Goal: Transaction & Acquisition: Purchase product/service

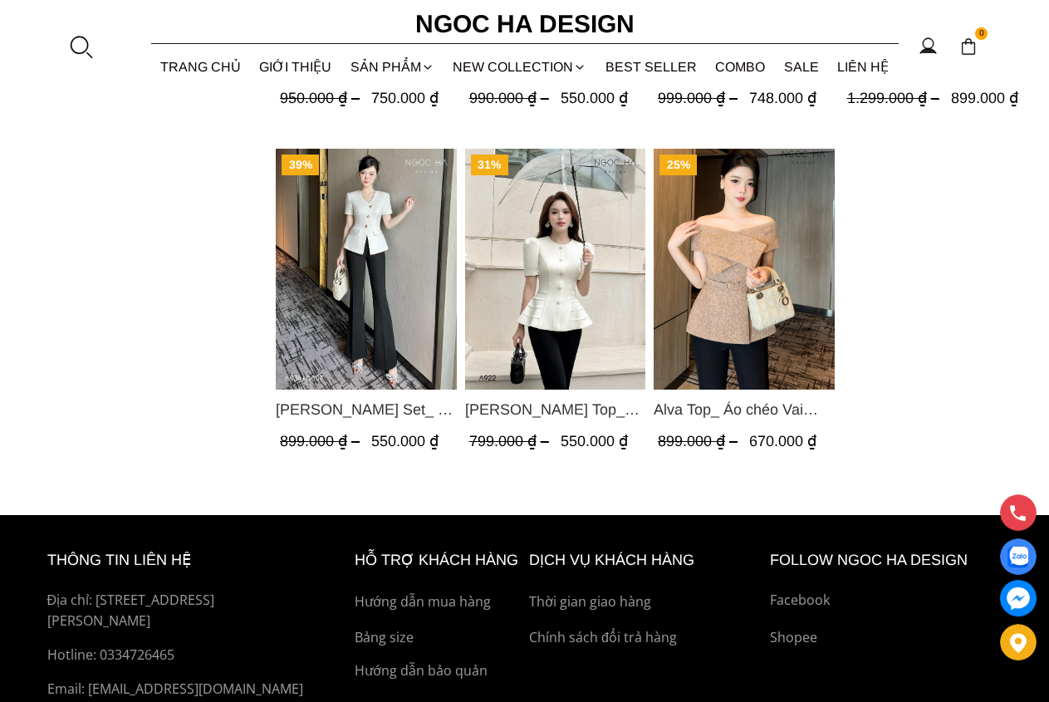
scroll to position [2152, 0]
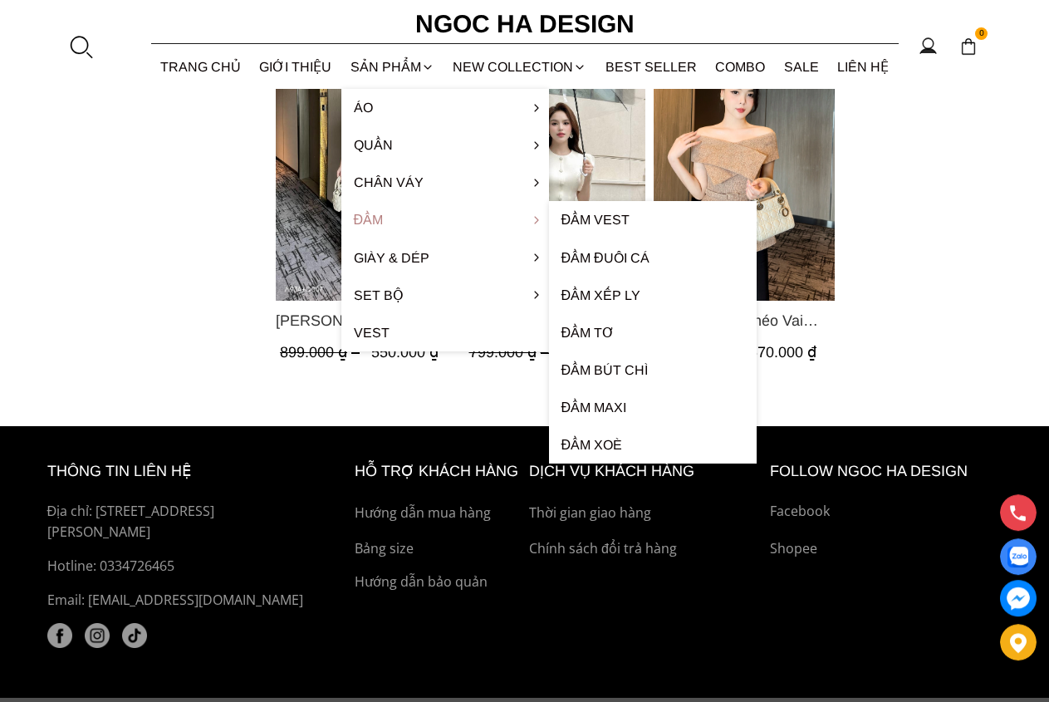
click at [381, 217] on link "Đầm" at bounding box center [445, 219] width 208 height 37
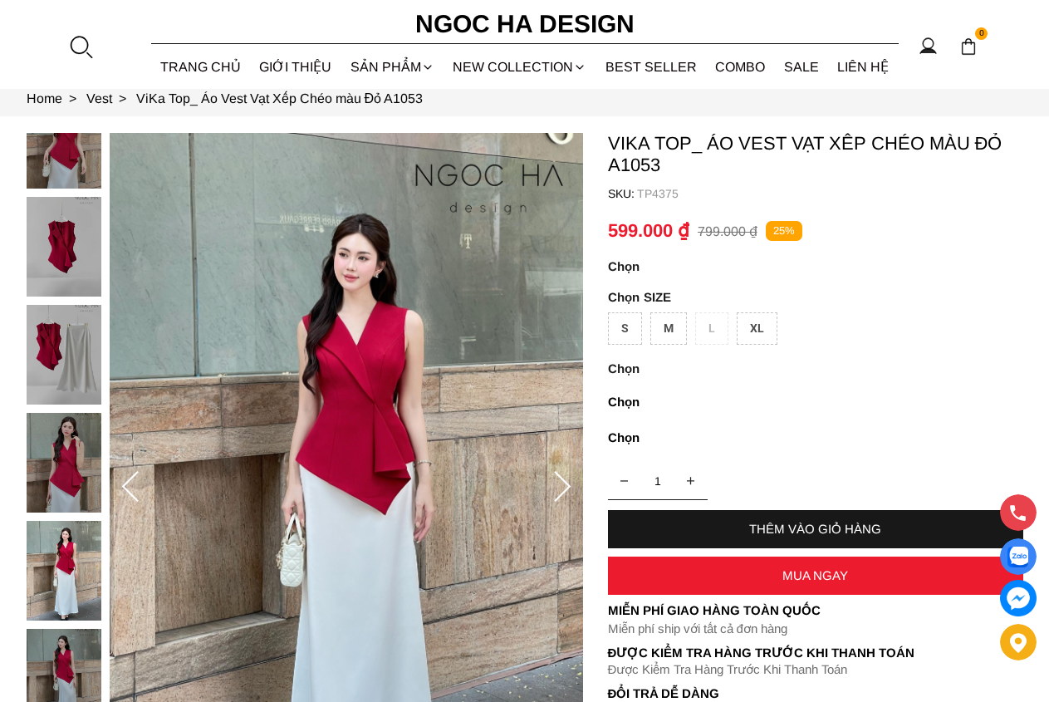
scroll to position [85, 0]
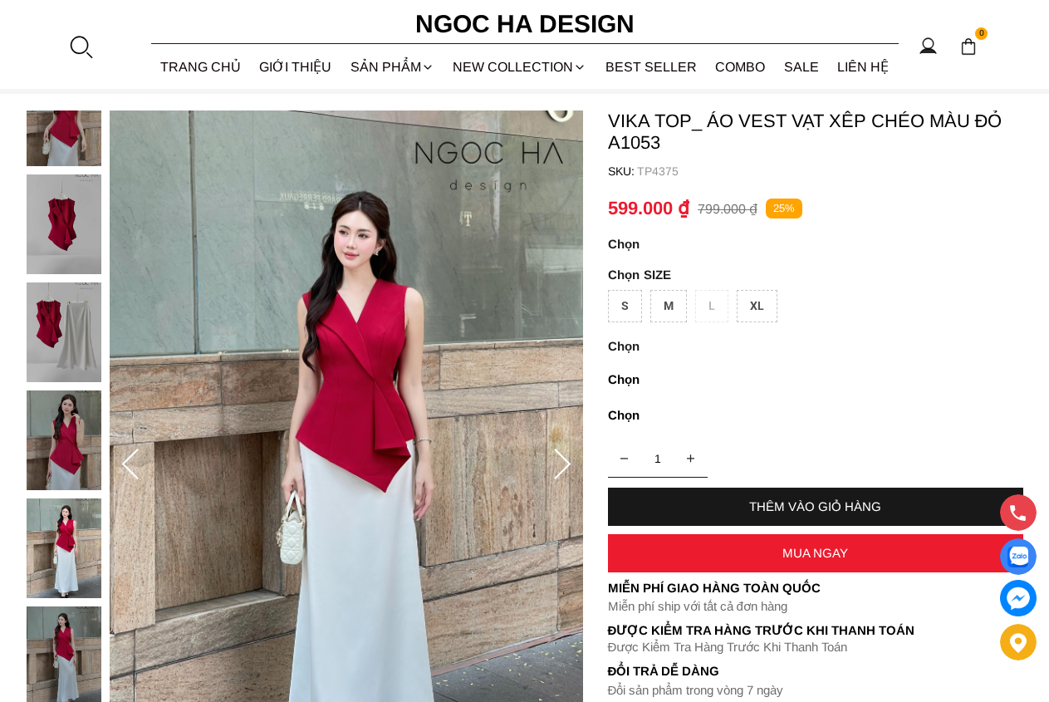
click at [94, 365] on div at bounding box center [68, 497] width 83 height 863
click at [52, 326] on img at bounding box center [64, 331] width 75 height 100
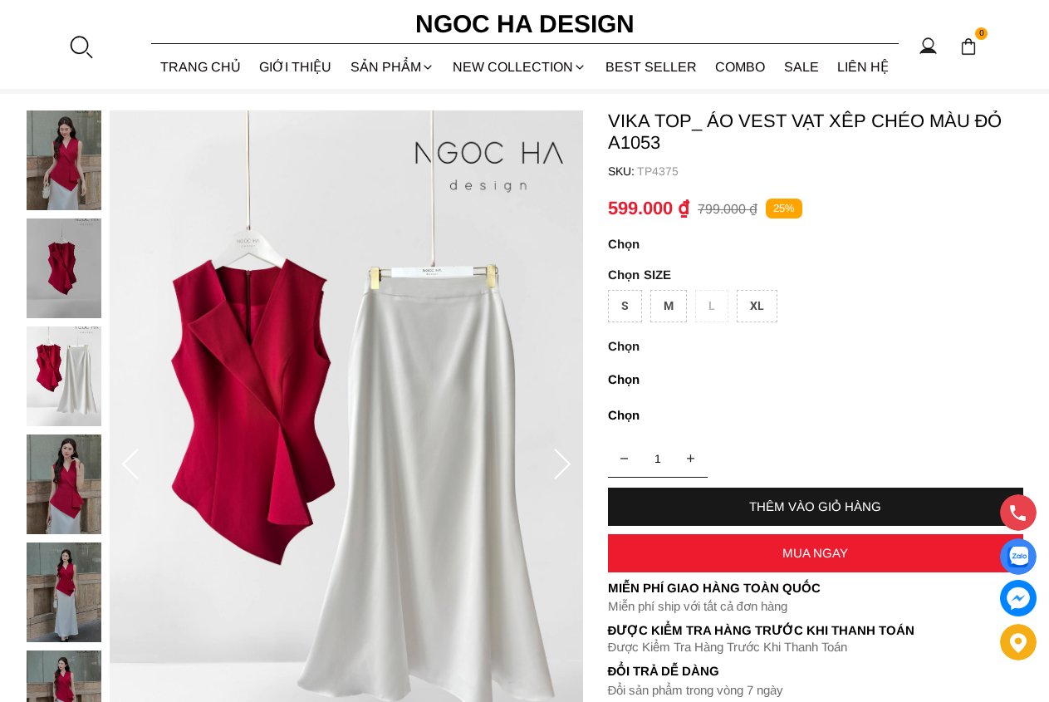
scroll to position [169, 0]
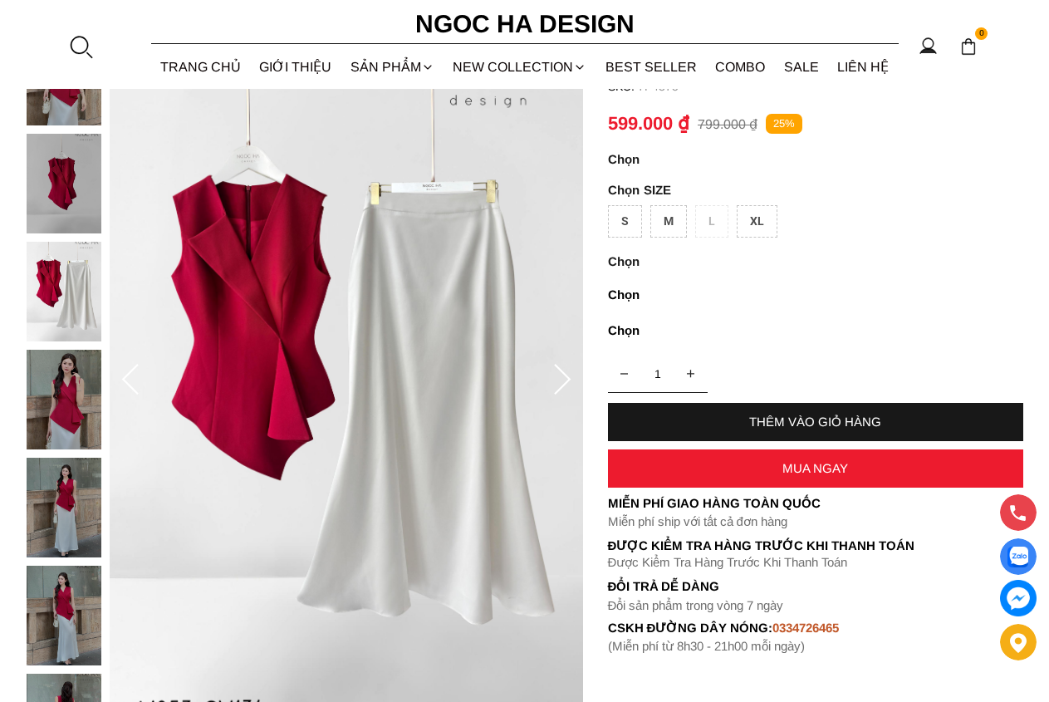
click at [549, 388] on icon at bounding box center [561, 380] width 33 height 33
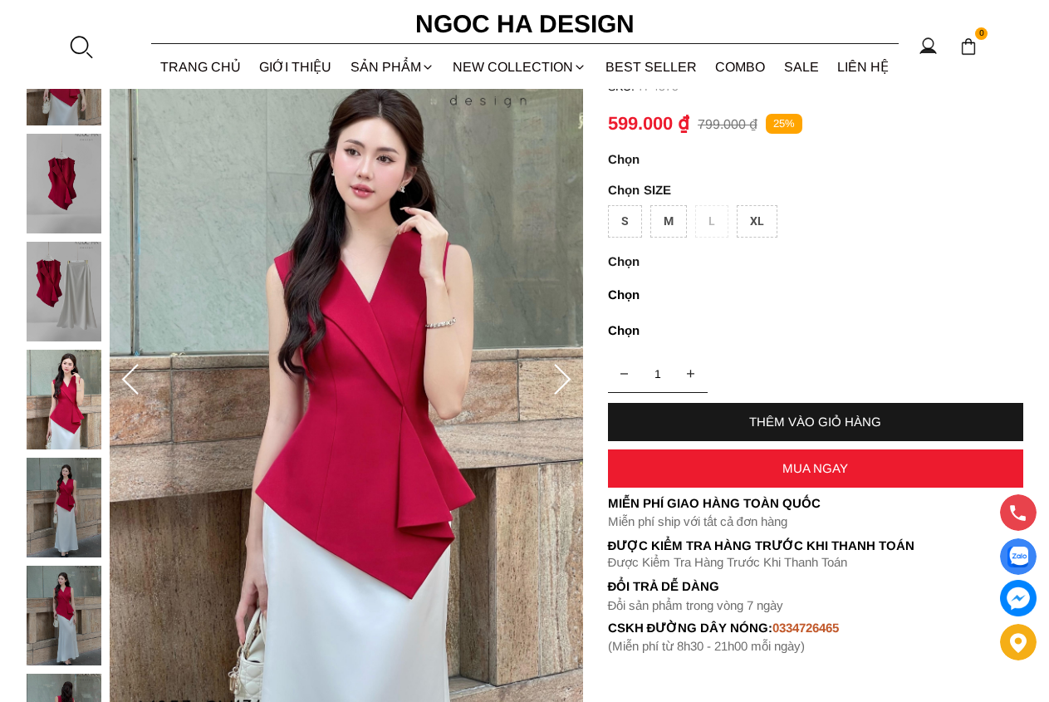
click at [550, 386] on icon at bounding box center [561, 380] width 33 height 33
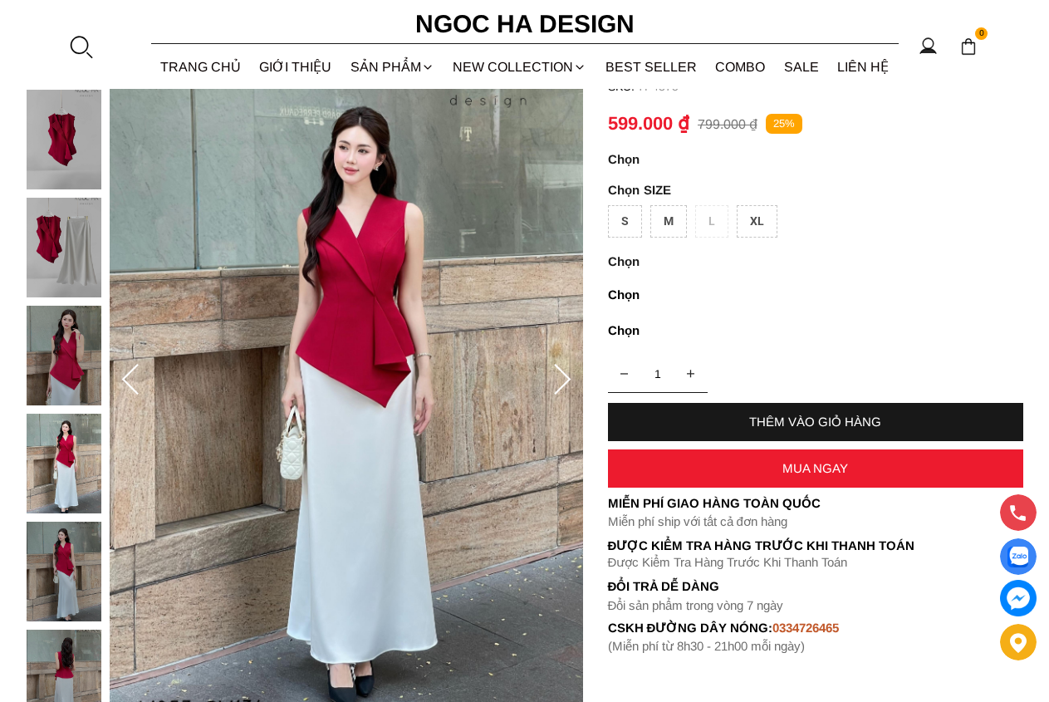
click at [550, 386] on icon at bounding box center [561, 380] width 33 height 33
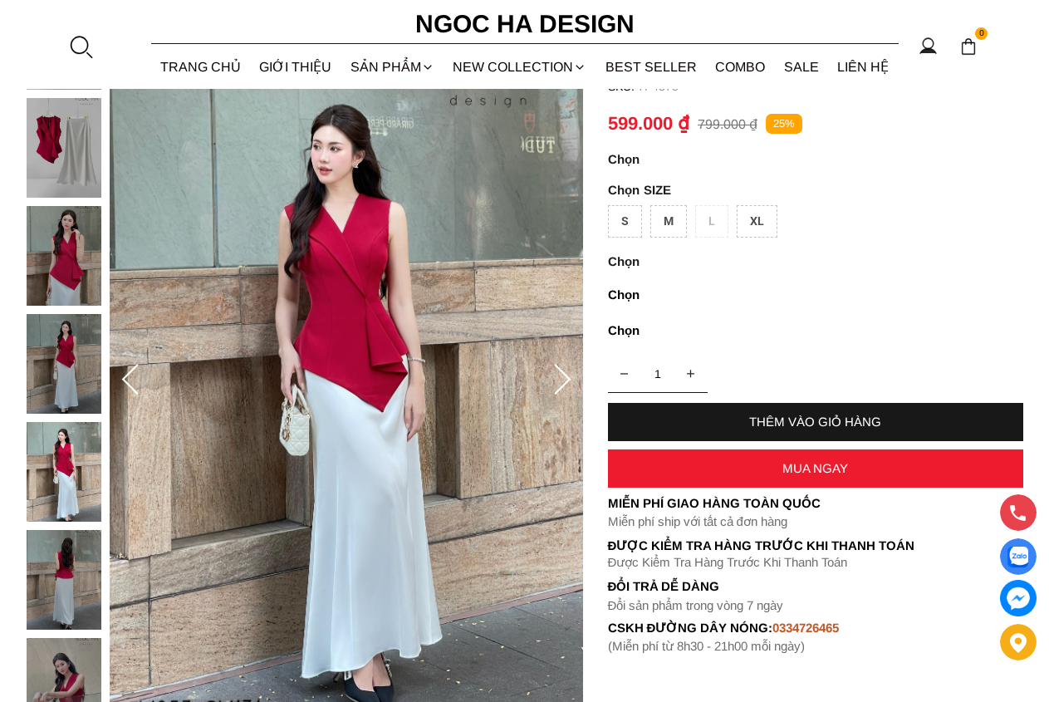
click at [65, 577] on div at bounding box center [68, 313] width 83 height 863
click at [68, 579] on img at bounding box center [64, 580] width 75 height 100
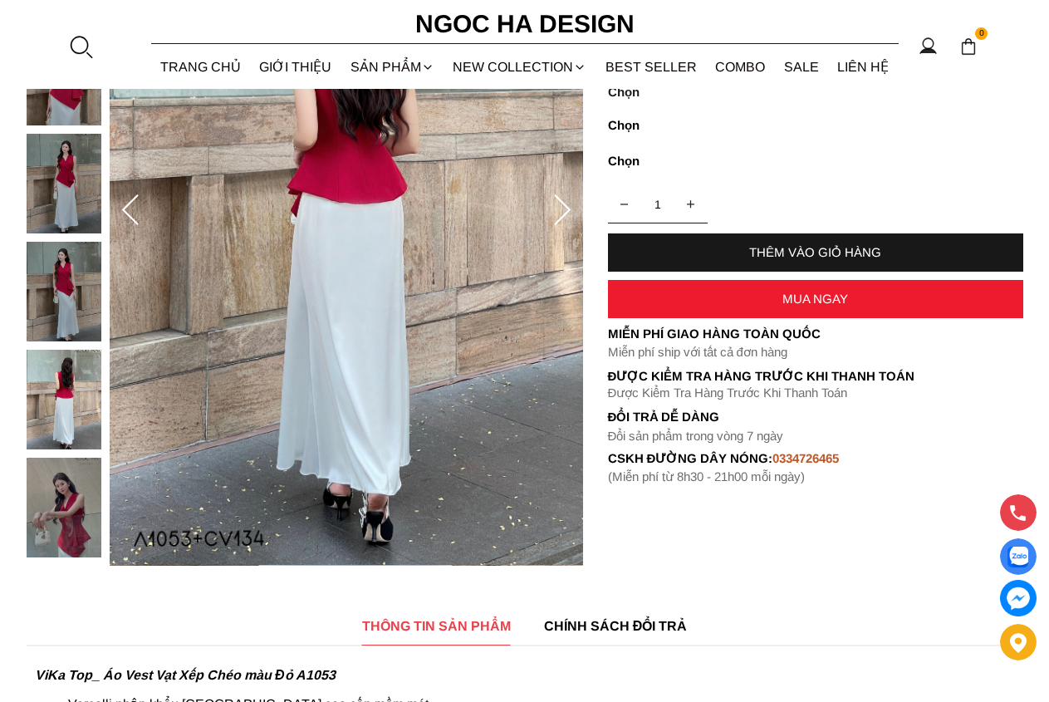
scroll to position [0, 0]
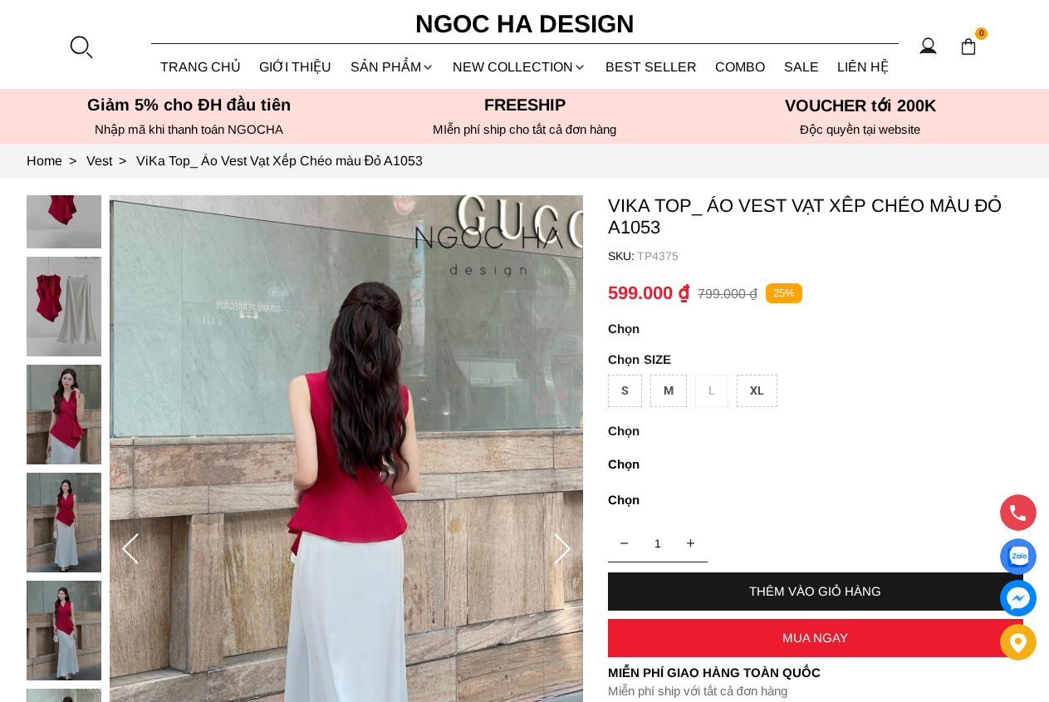
click at [765, 592] on div "THÊM VÀO GIỎ HÀNG" at bounding box center [815, 591] width 415 height 14
click at [76, 528] on img at bounding box center [64, 522] width 75 height 100
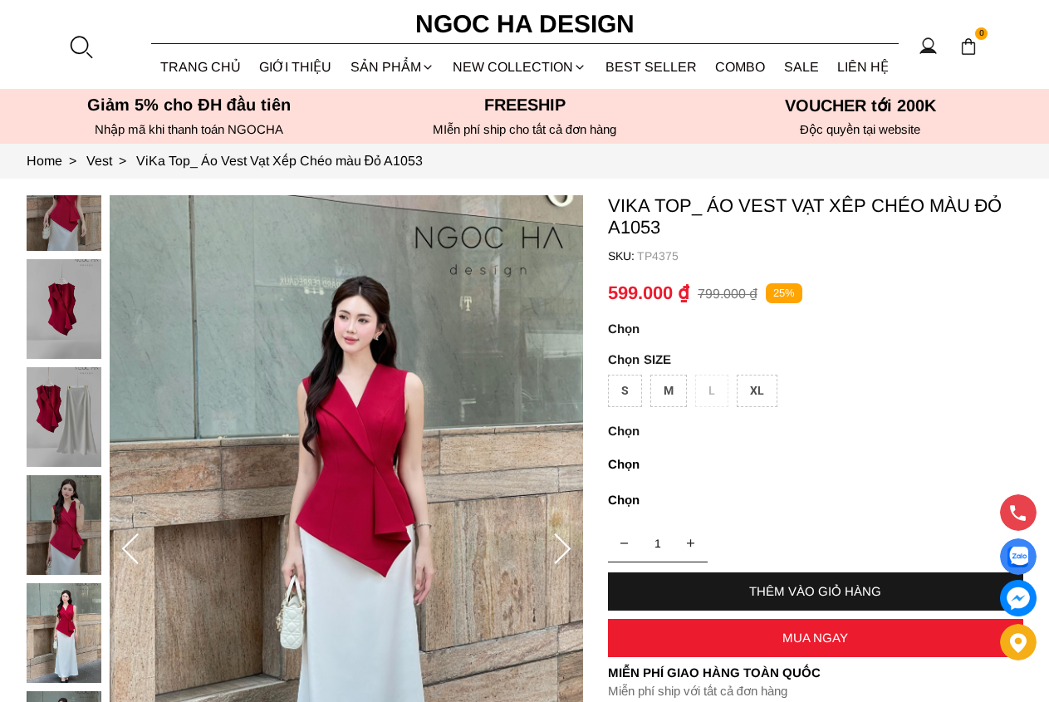
click at [672, 393] on div "M" at bounding box center [668, 390] width 37 height 32
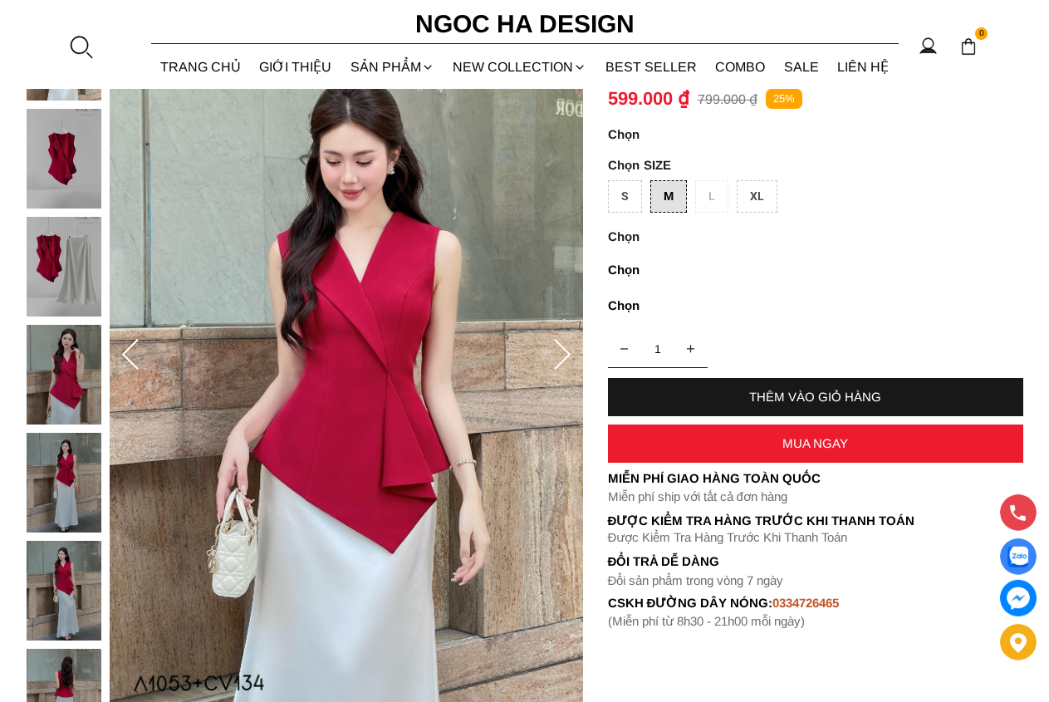
scroll to position [254, 0]
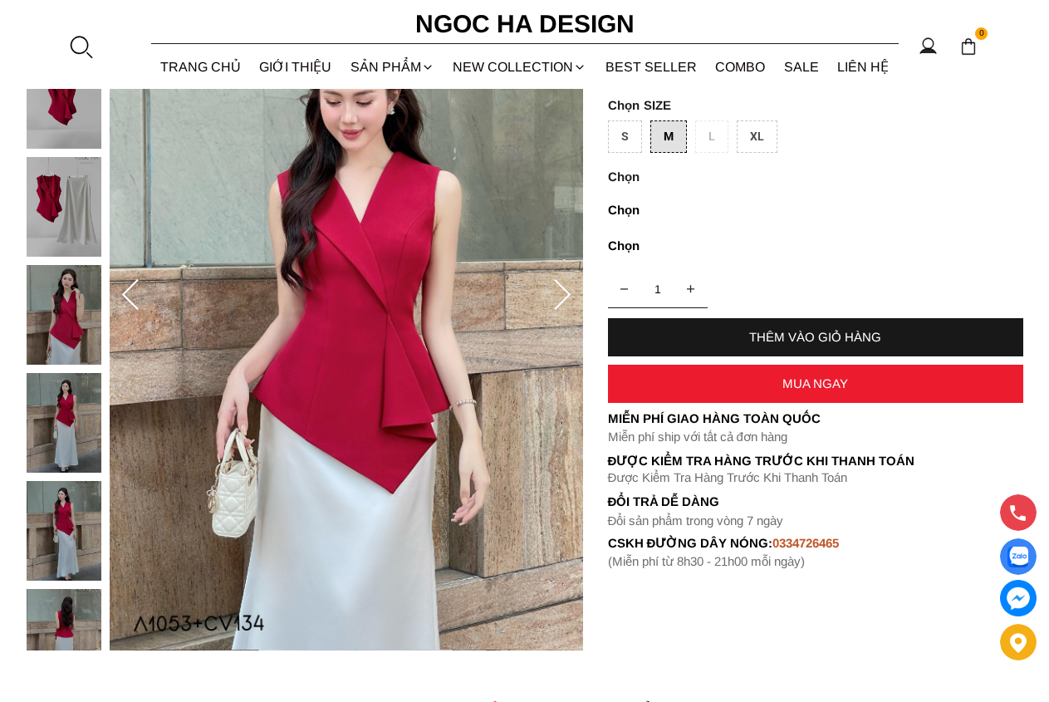
click at [836, 332] on div "THÊM VÀO GIỎ HÀNG" at bounding box center [815, 337] width 415 height 38
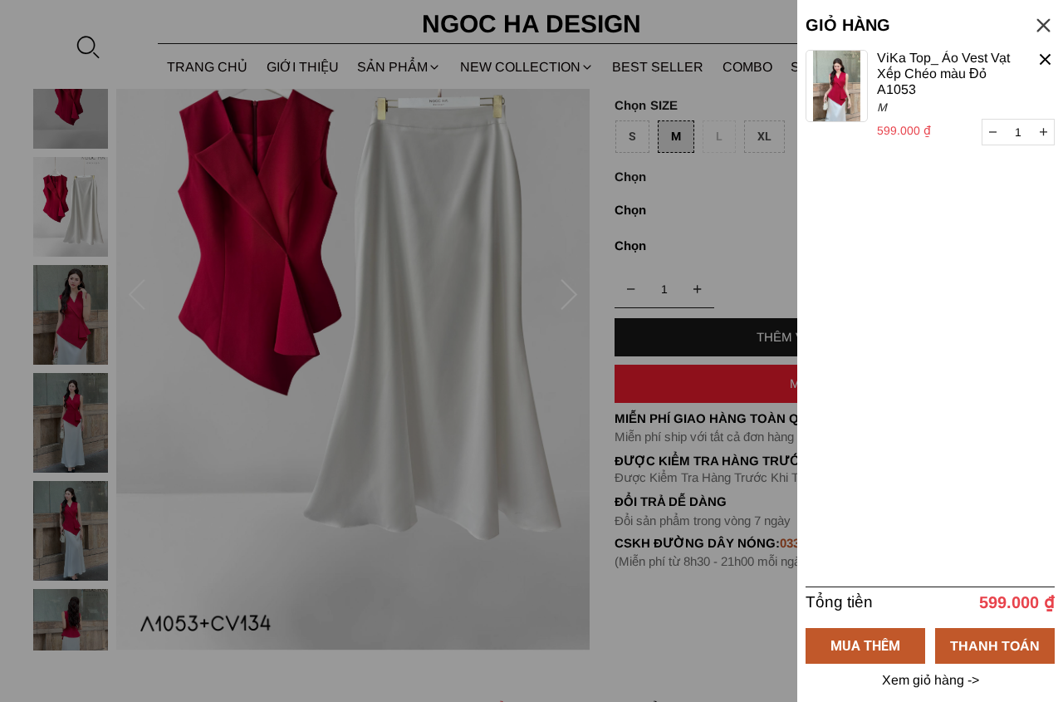
click at [698, 642] on div at bounding box center [531, 351] width 1063 height 702
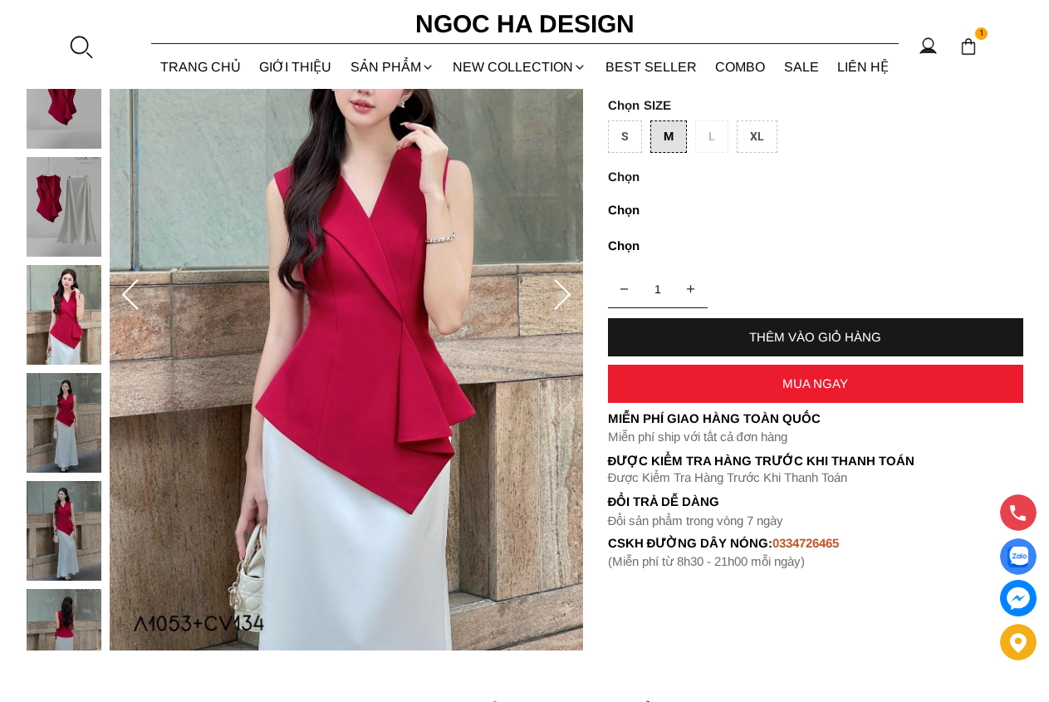
click at [968, 51] on img at bounding box center [968, 46] width 18 height 18
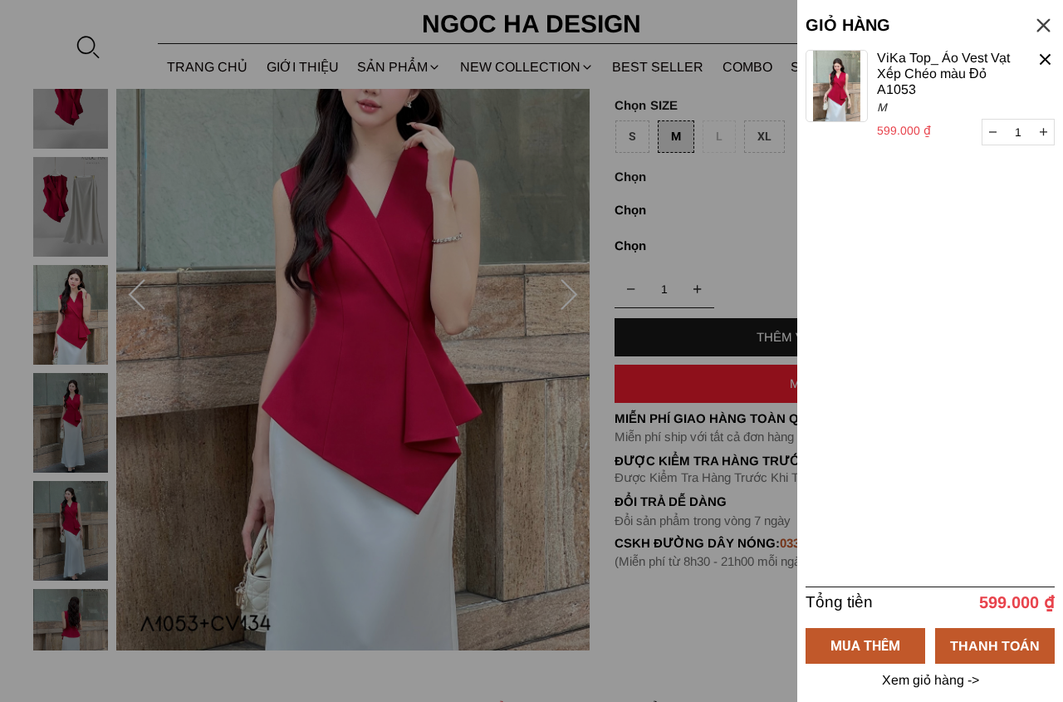
click at [706, 241] on div at bounding box center [531, 351] width 1063 height 702
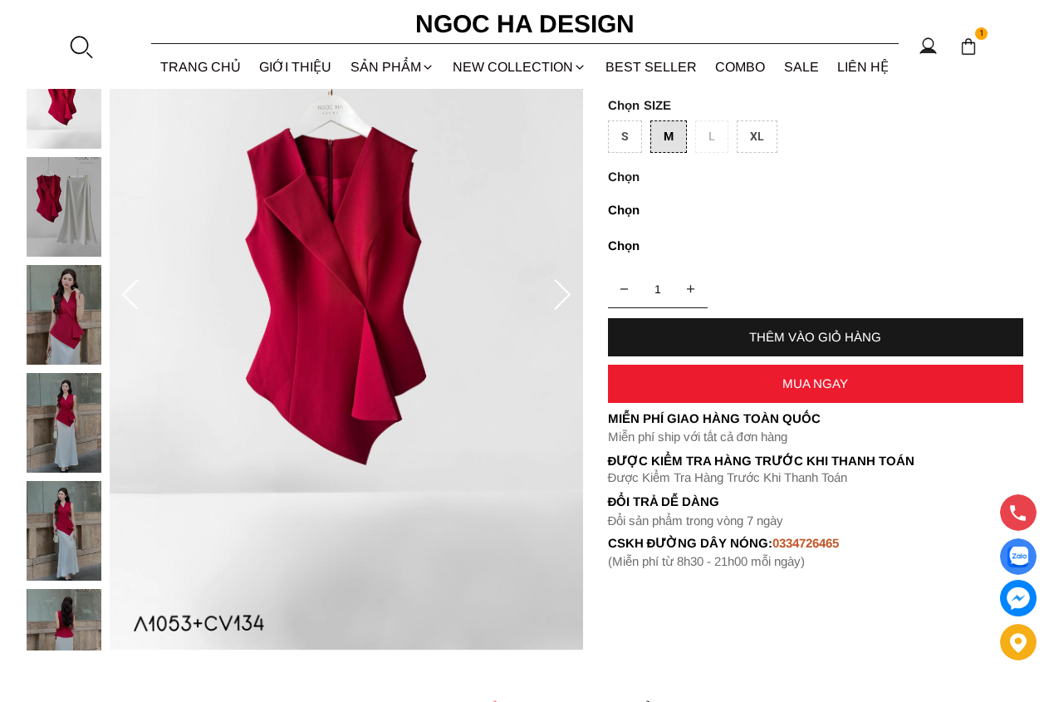
click at [982, 35] on span "1" at bounding box center [981, 33] width 13 height 13
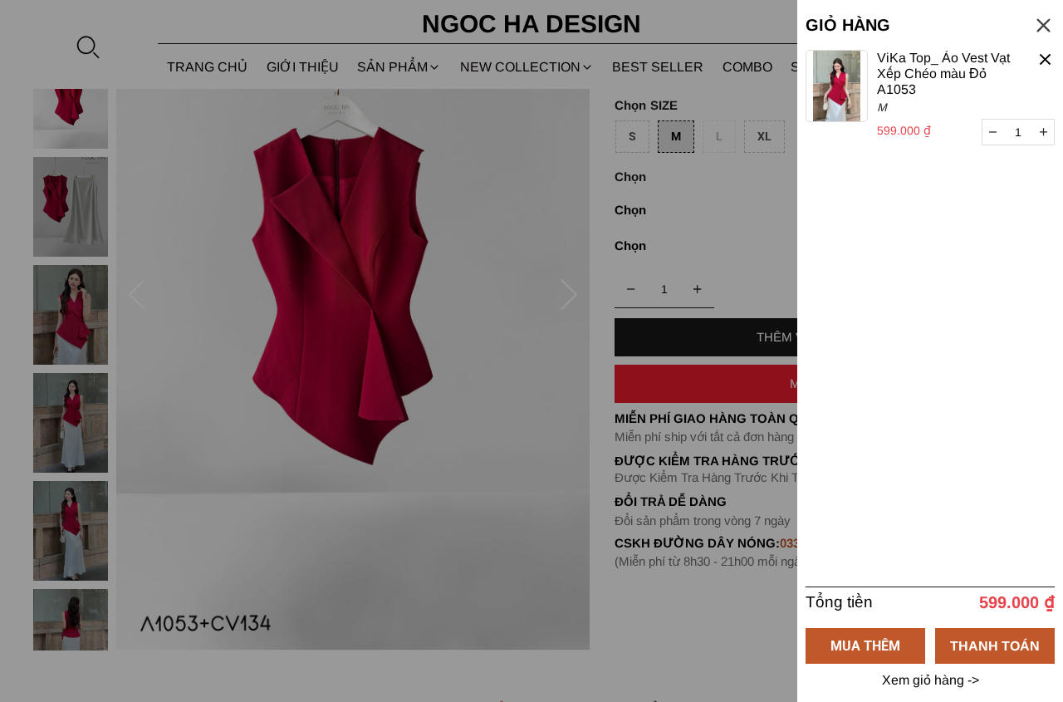
click at [1048, 22] on div at bounding box center [1043, 25] width 22 height 22
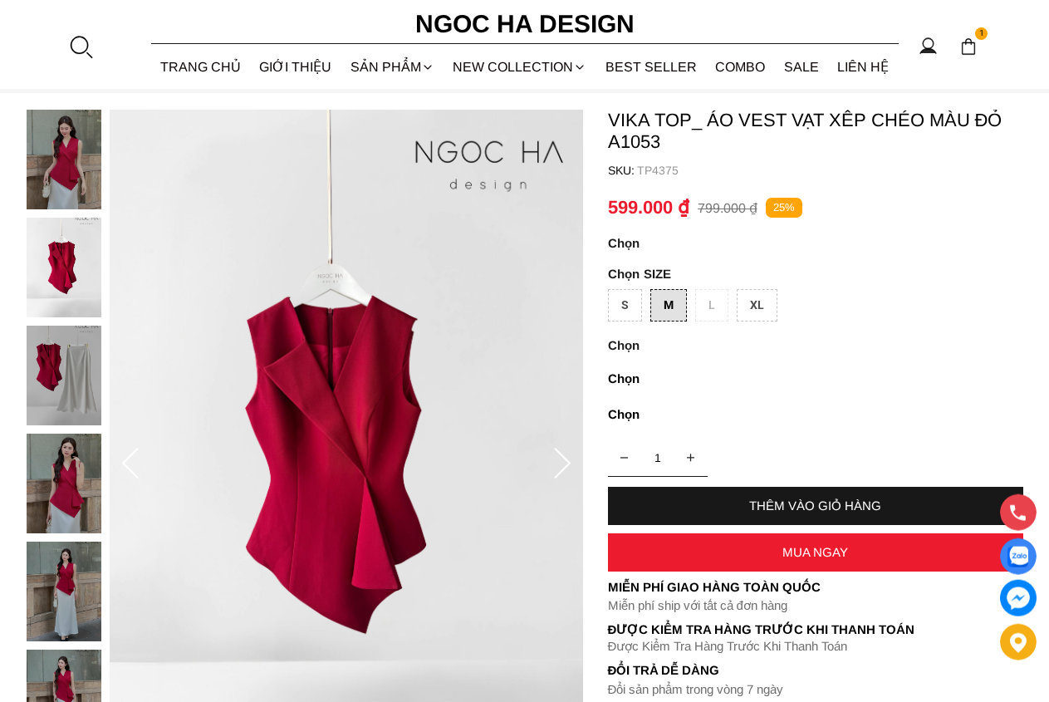
scroll to position [85, 0]
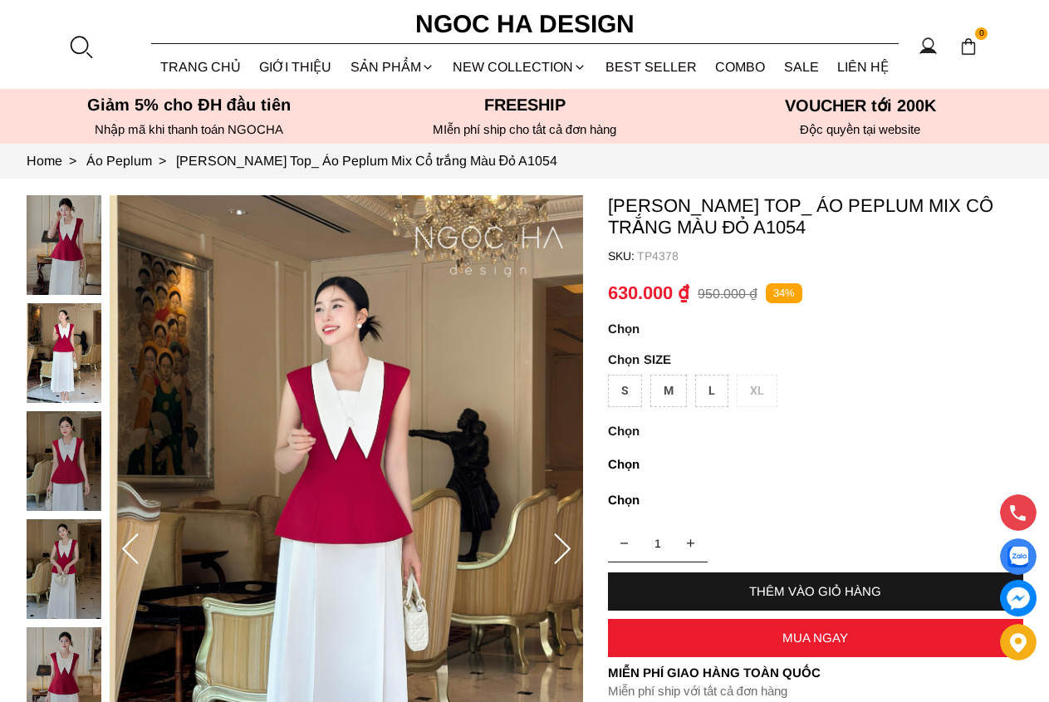
click at [677, 397] on div "M" at bounding box center [668, 390] width 37 height 32
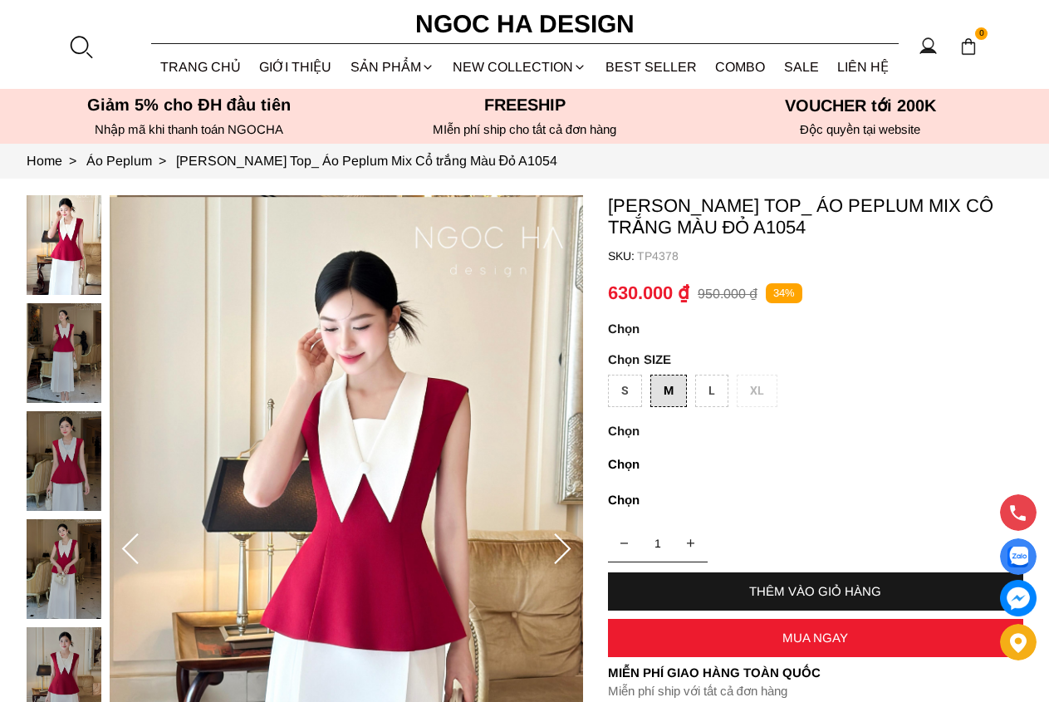
click at [33, 667] on img at bounding box center [64, 677] width 75 height 100
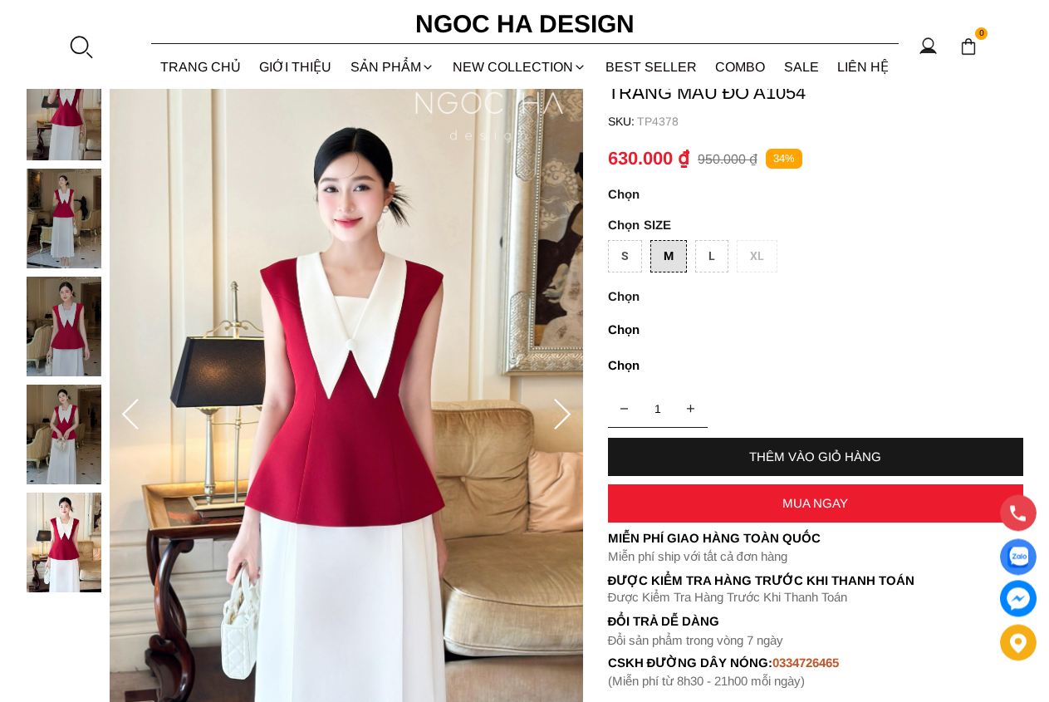
scroll to position [85, 0]
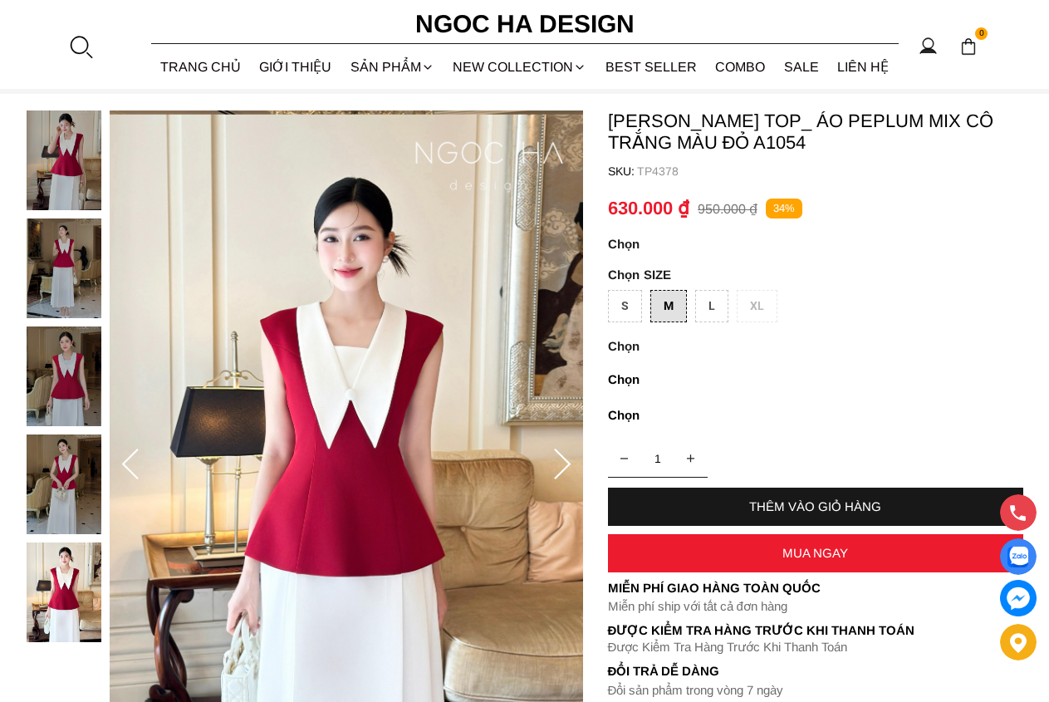
click at [555, 481] on icon at bounding box center [561, 464] width 33 height 33
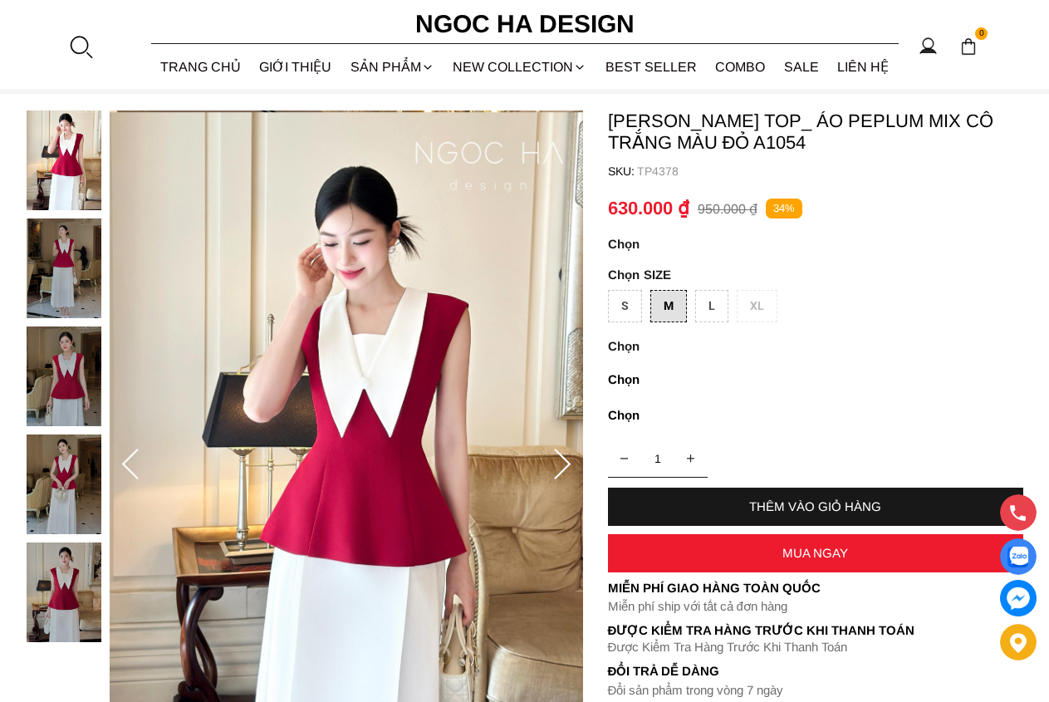
click at [555, 477] on icon at bounding box center [562, 463] width 17 height 31
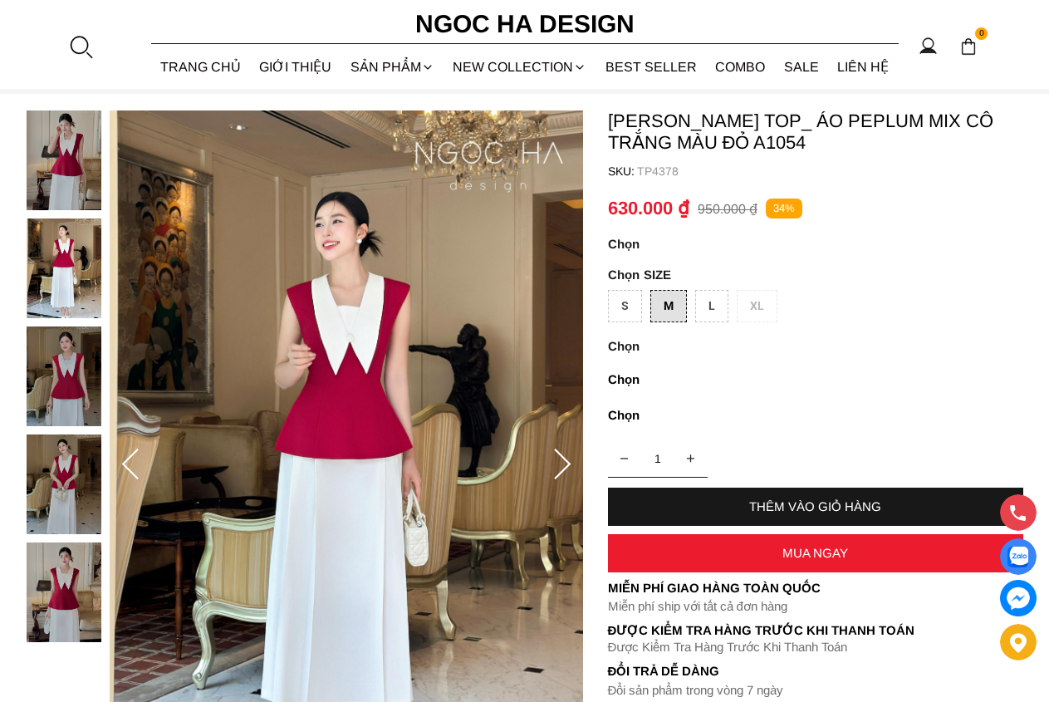
click at [555, 477] on icon at bounding box center [562, 463] width 17 height 31
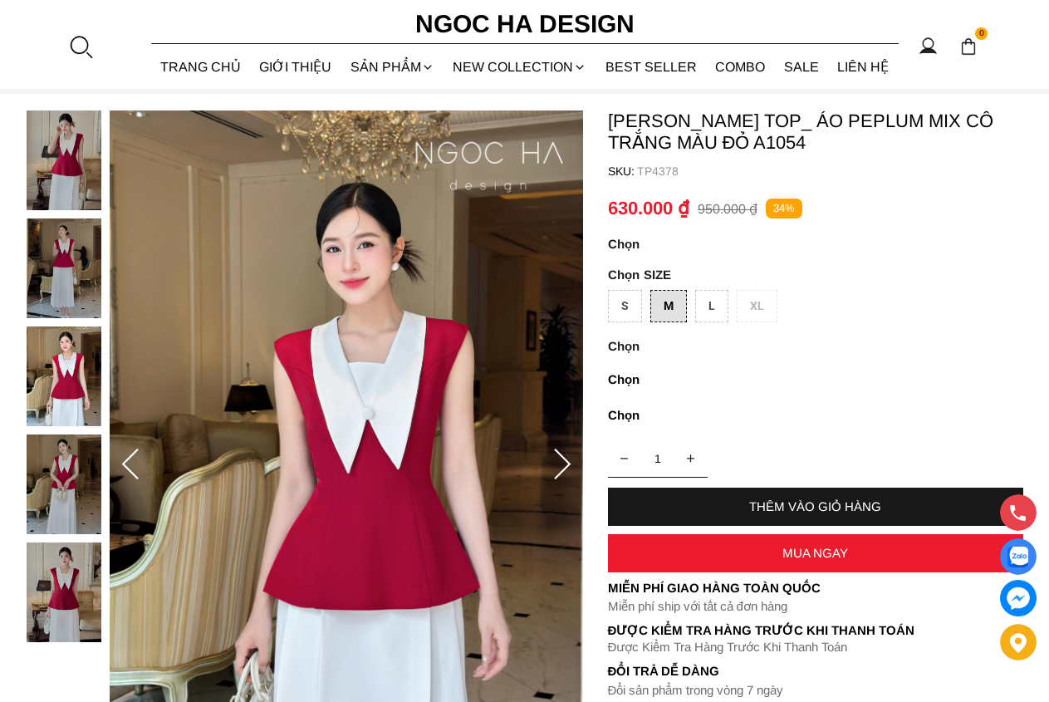
click at [555, 477] on icon at bounding box center [562, 463] width 17 height 31
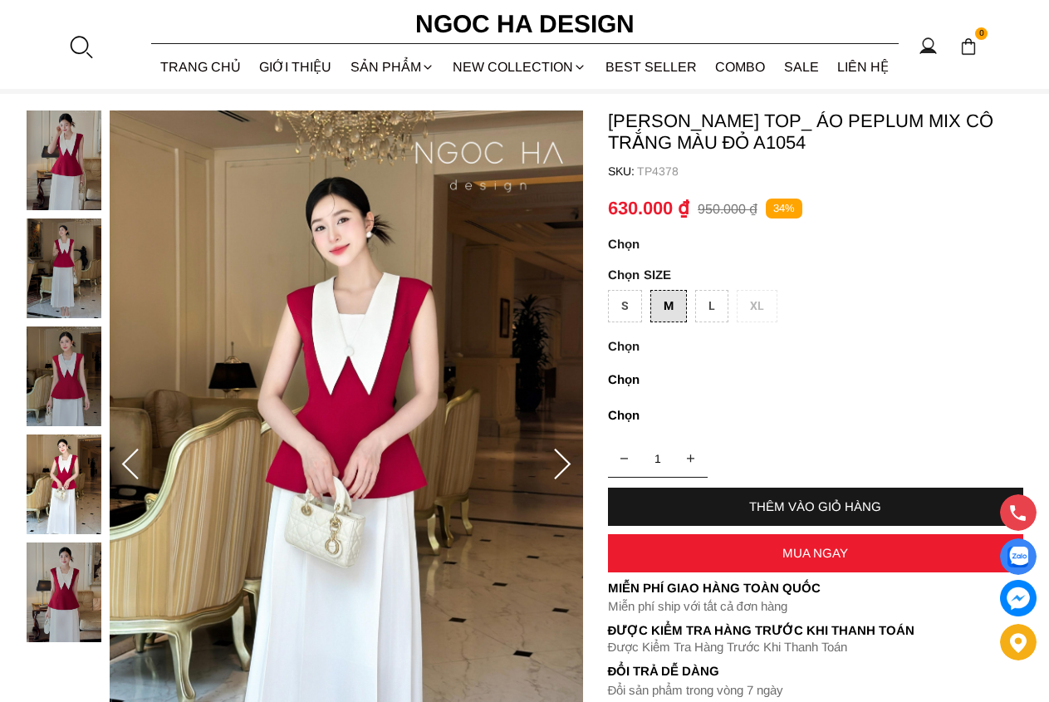
click at [556, 477] on icon at bounding box center [562, 463] width 17 height 31
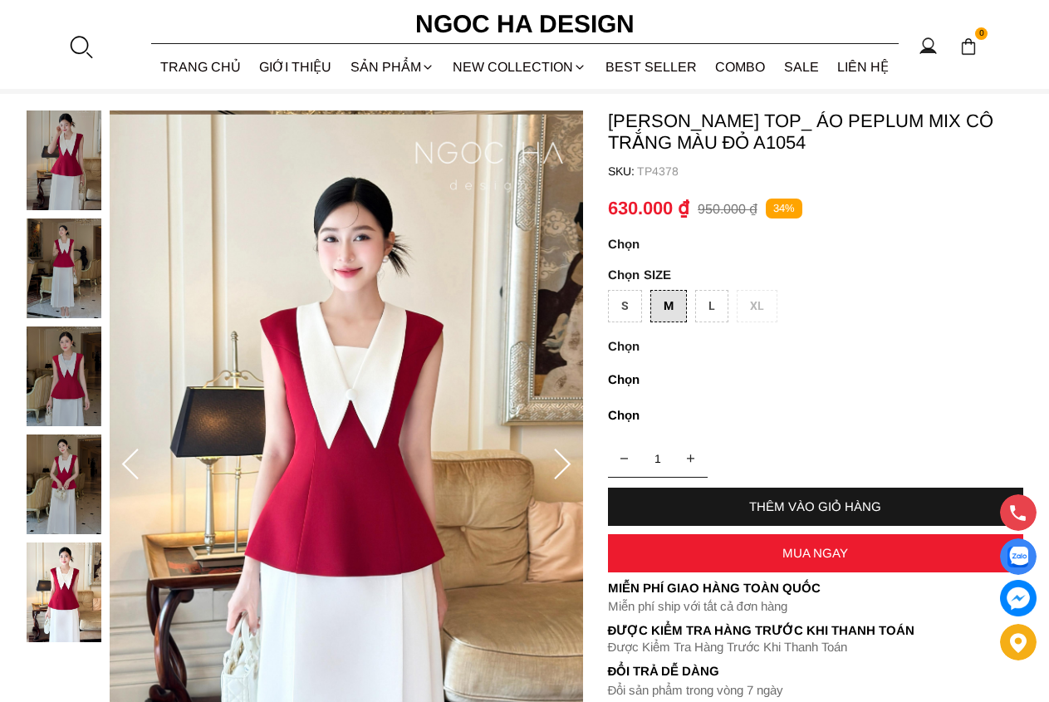
click at [556, 477] on icon at bounding box center [562, 463] width 17 height 31
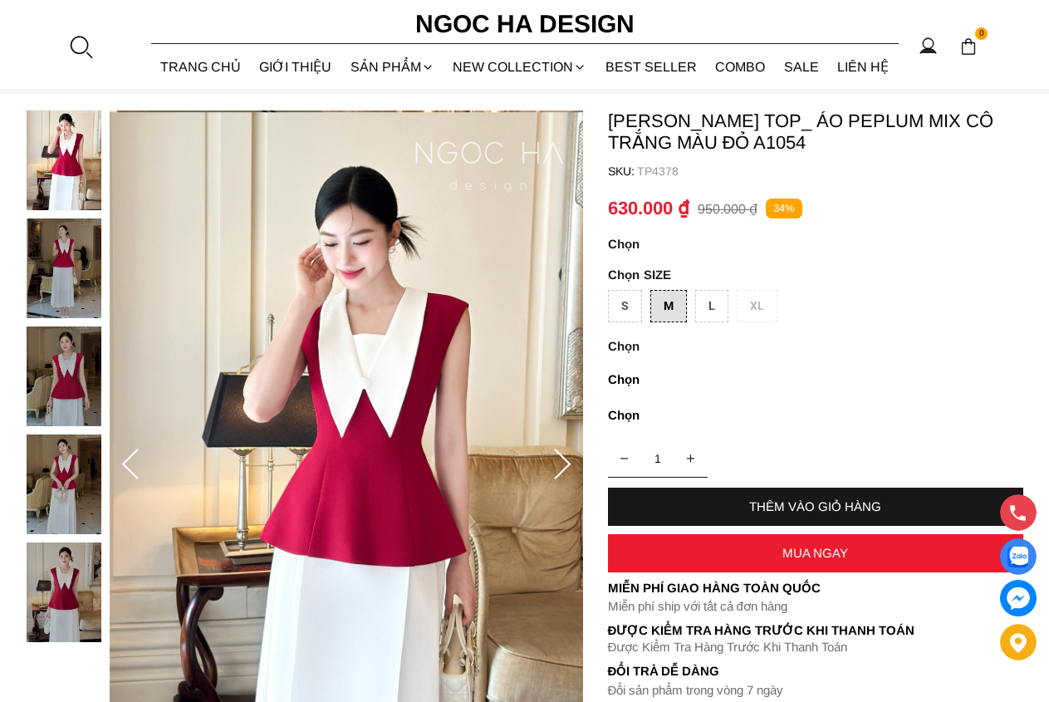
click at [561, 458] on icon at bounding box center [561, 464] width 33 height 33
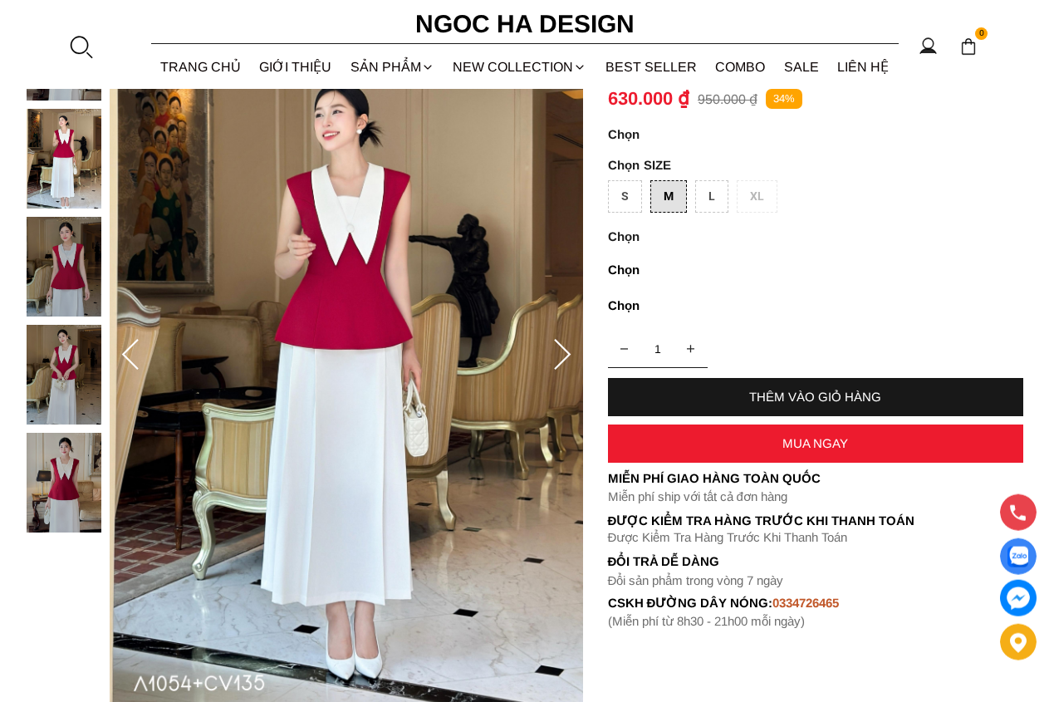
scroll to position [169, 0]
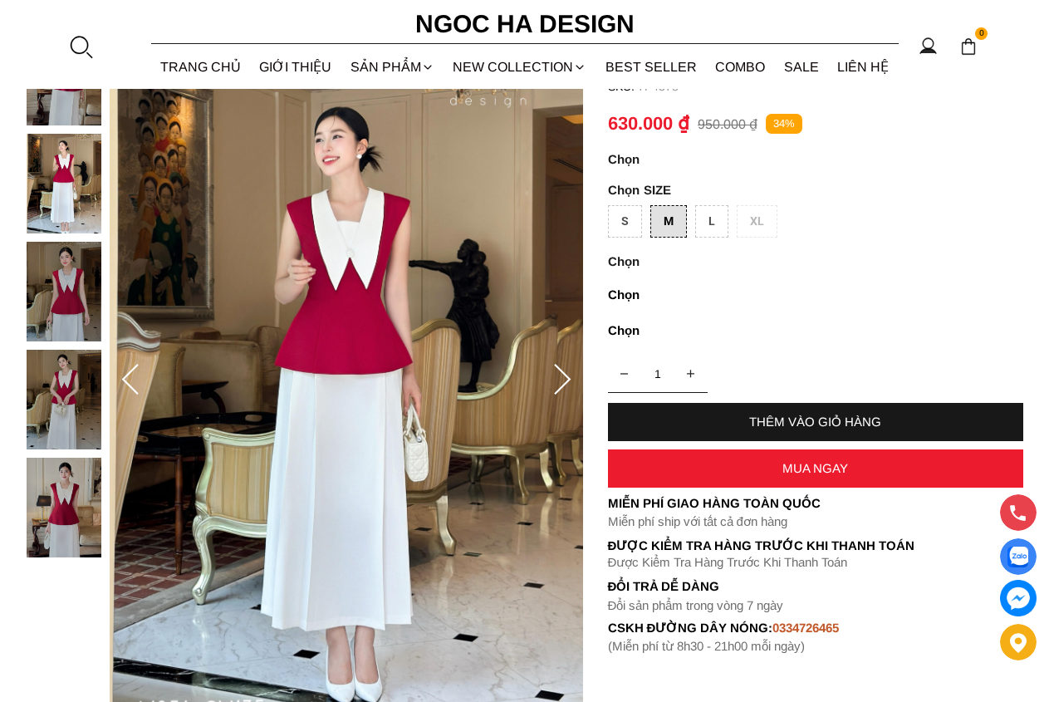
click at [813, 416] on div "THÊM VÀO GIỎ HÀNG" at bounding box center [815, 422] width 415 height 38
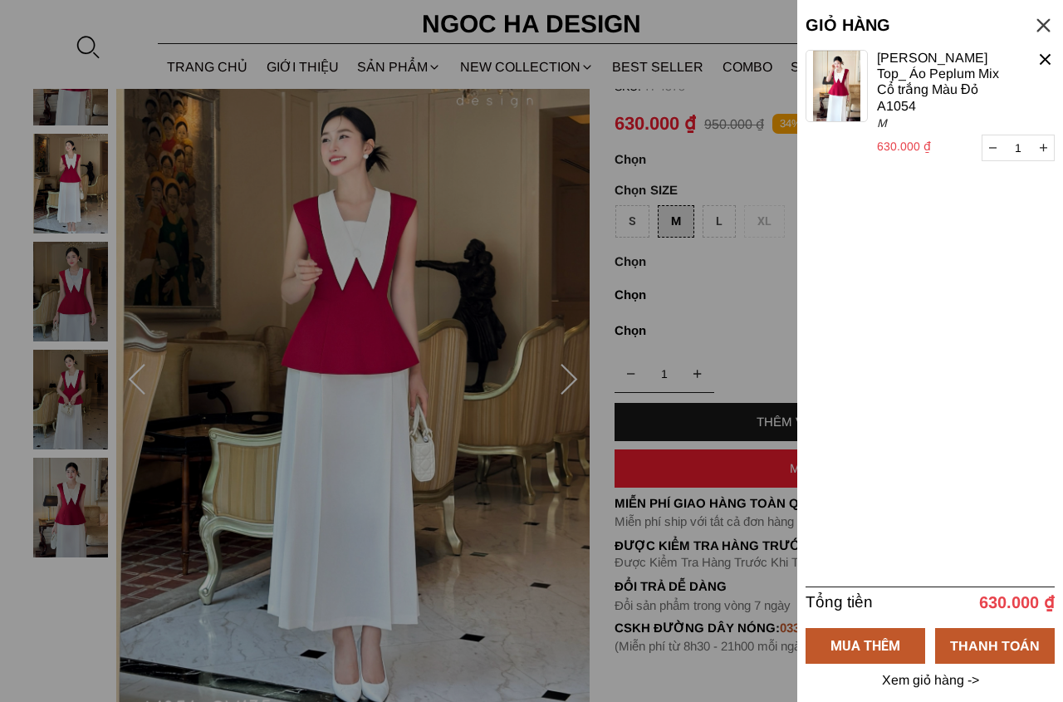
click at [1044, 16] on div at bounding box center [1043, 25] width 22 height 22
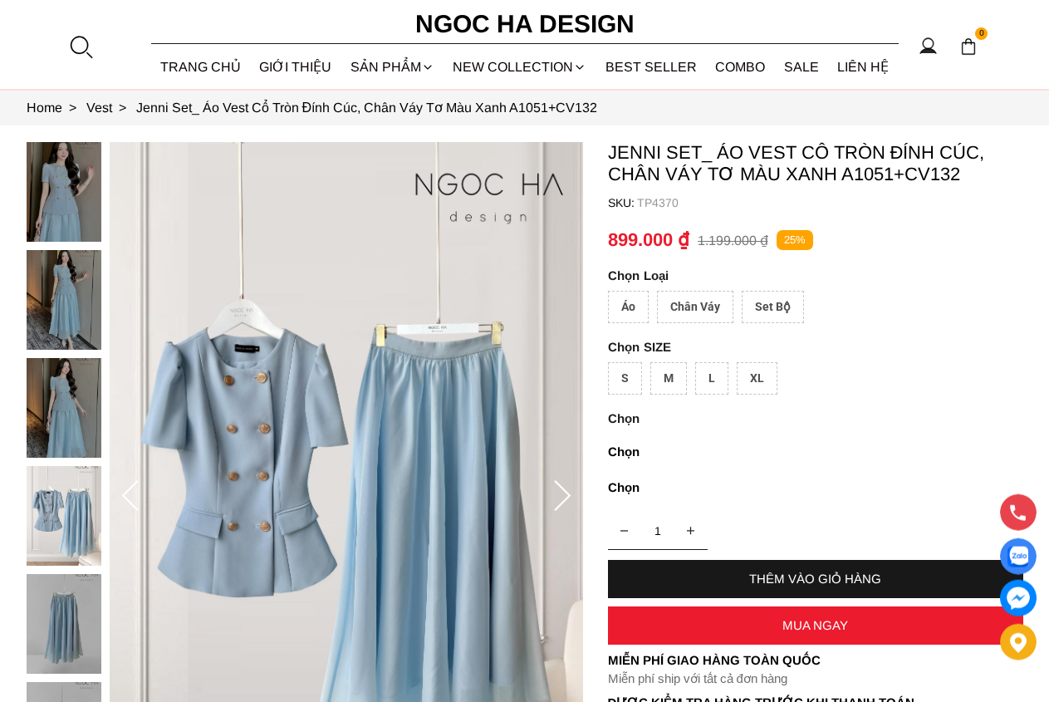
scroll to position [85, 0]
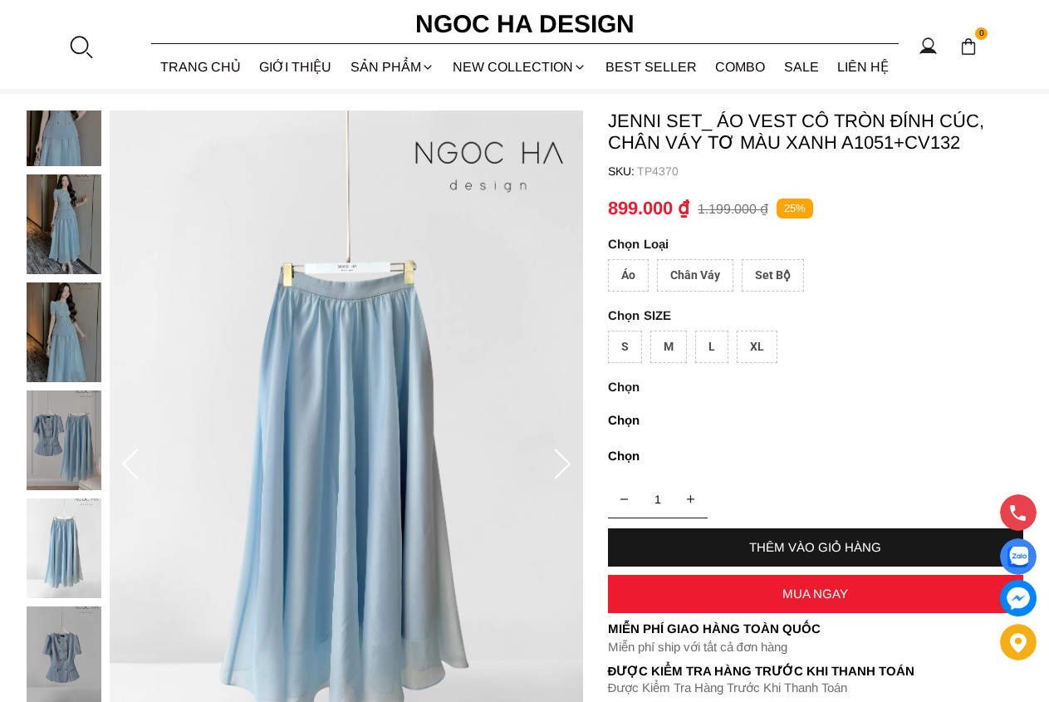
click at [60, 652] on img at bounding box center [64, 656] width 75 height 100
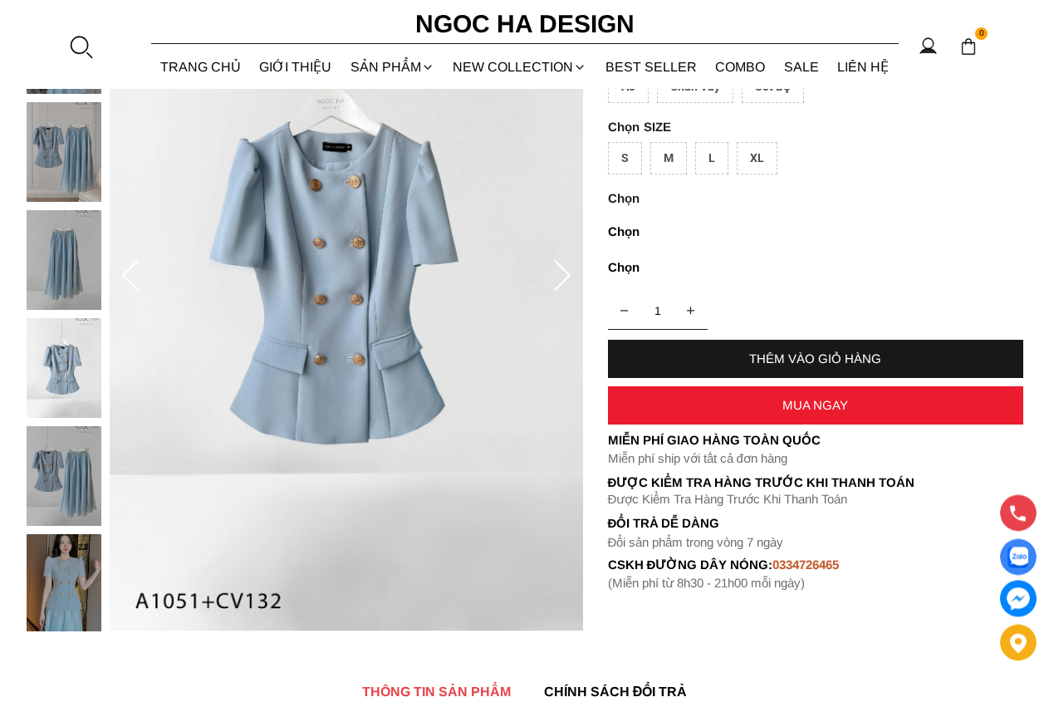
scroll to position [423, 0]
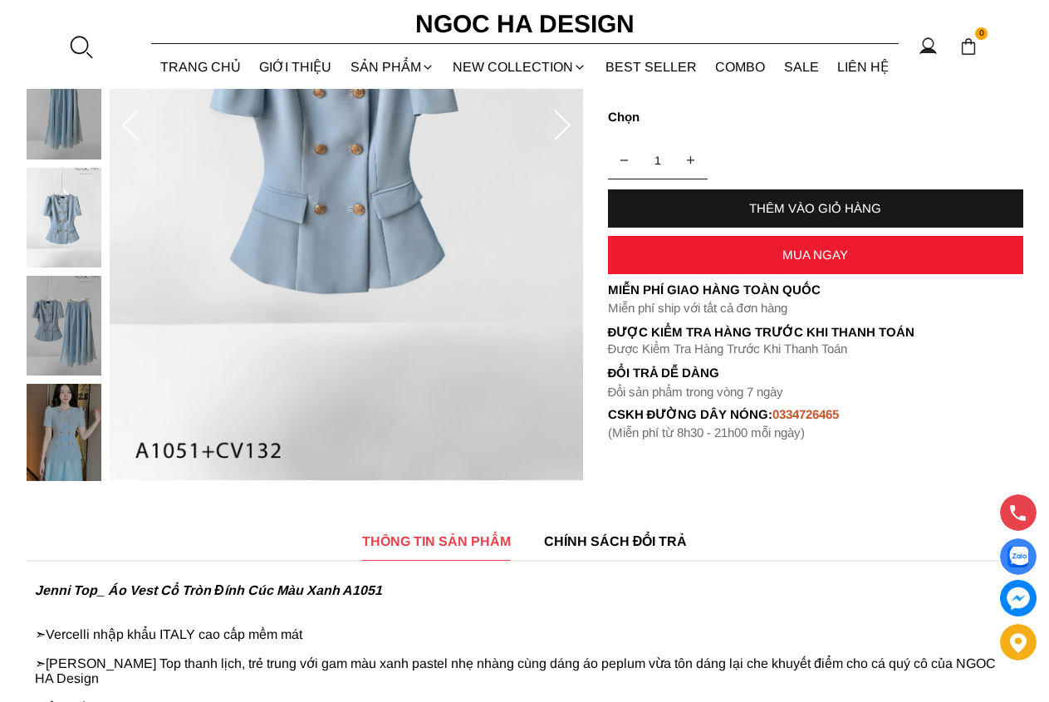
click at [50, 428] on img at bounding box center [64, 434] width 75 height 100
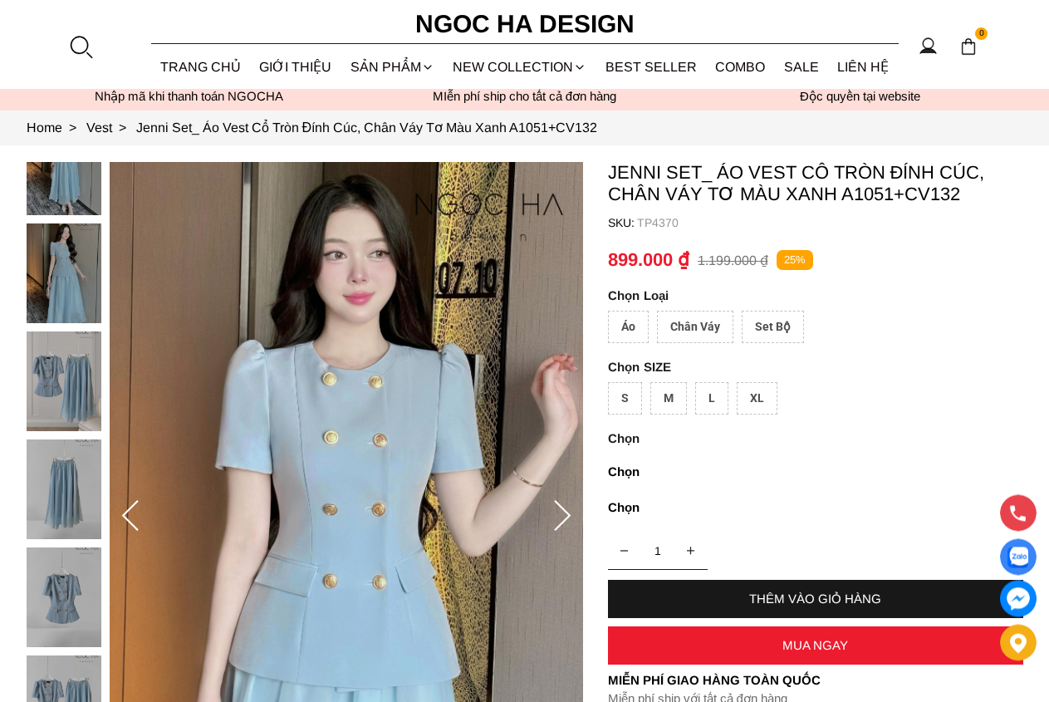
scroll to position [0, 0]
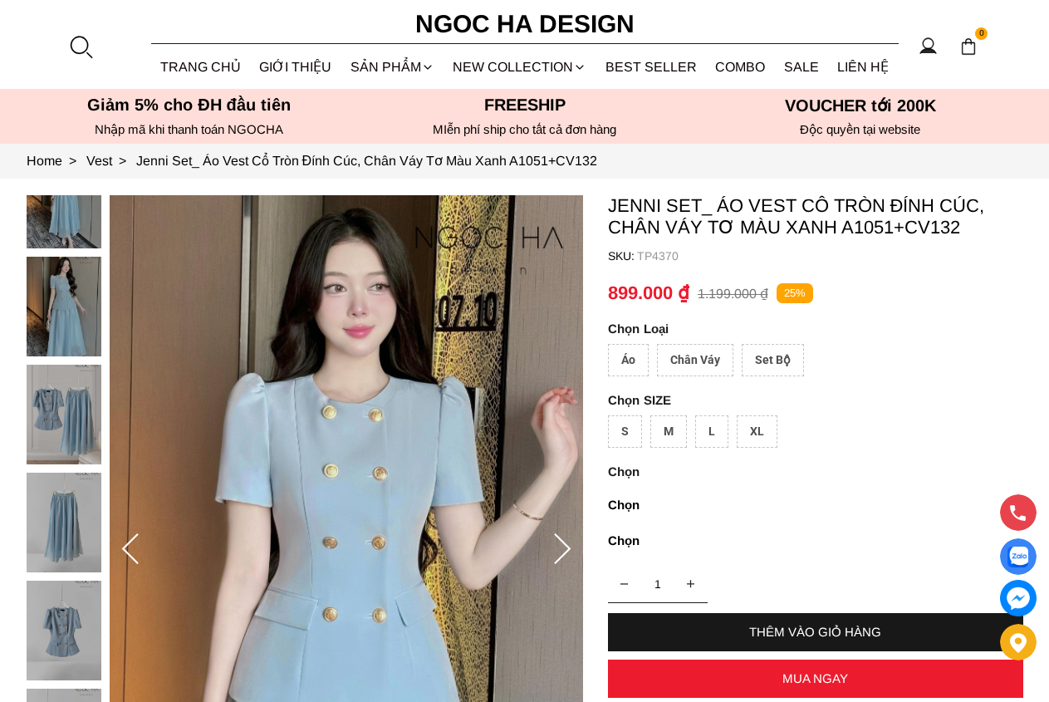
click at [66, 233] on img at bounding box center [64, 199] width 75 height 100
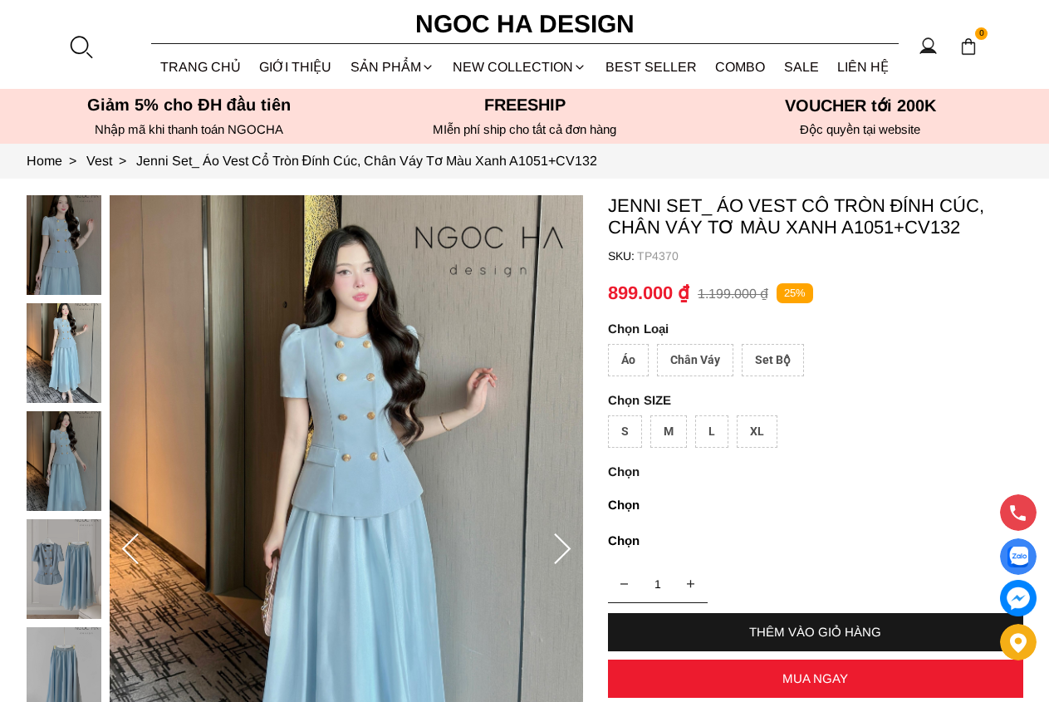
drag, startPoint x: 81, startPoint y: 465, endPoint x: 64, endPoint y: 555, distance: 91.2
click at [80, 468] on div at bounding box center [68, 626] width 83 height 863
click at [61, 560] on div at bounding box center [68, 626] width 83 height 863
click at [45, 568] on img at bounding box center [64, 569] width 75 height 100
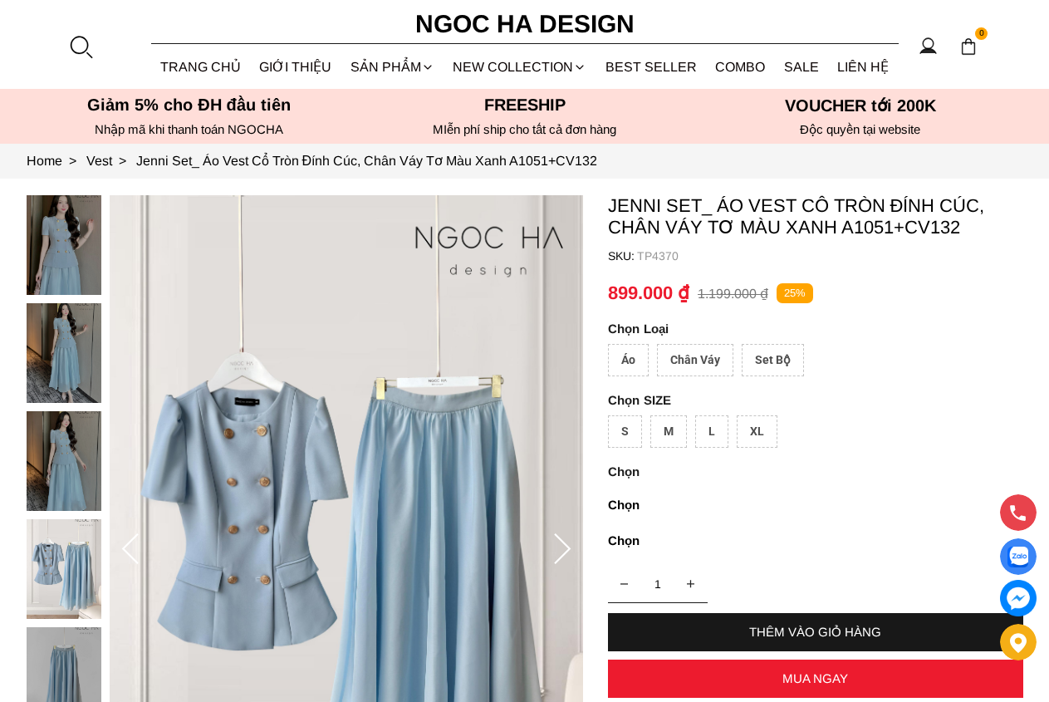
click at [765, 355] on div "Set Bộ" at bounding box center [772, 360] width 62 height 32
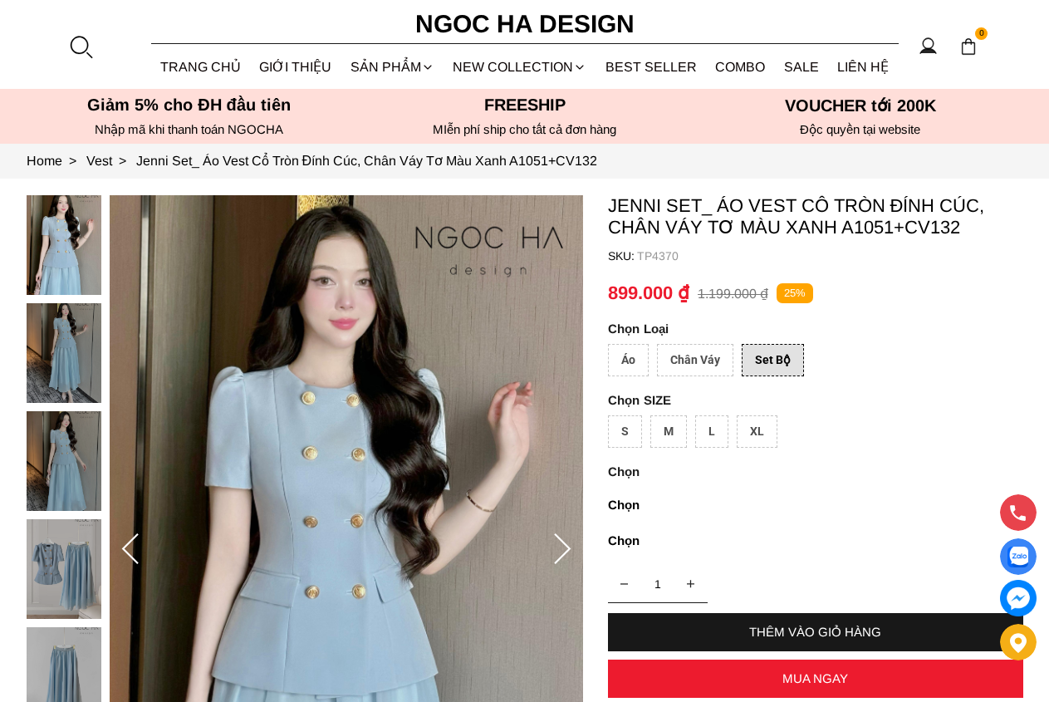
click at [705, 359] on div "Chân Váy" at bounding box center [695, 360] width 76 height 32
click at [606, 355] on section "Jenni Set_ Áo Vest Cổ Tròn Đính Cúc, Chân Váy Tơ Màu Xanh A1051+CV132 SKU: TP43…" at bounding box center [524, 550] width 1049 height 742
click at [621, 359] on div "Áo" at bounding box center [628, 360] width 41 height 32
click at [702, 359] on div "Chân Váy" at bounding box center [695, 360] width 76 height 32
click at [785, 359] on div "Set Bộ" at bounding box center [772, 360] width 62 height 32
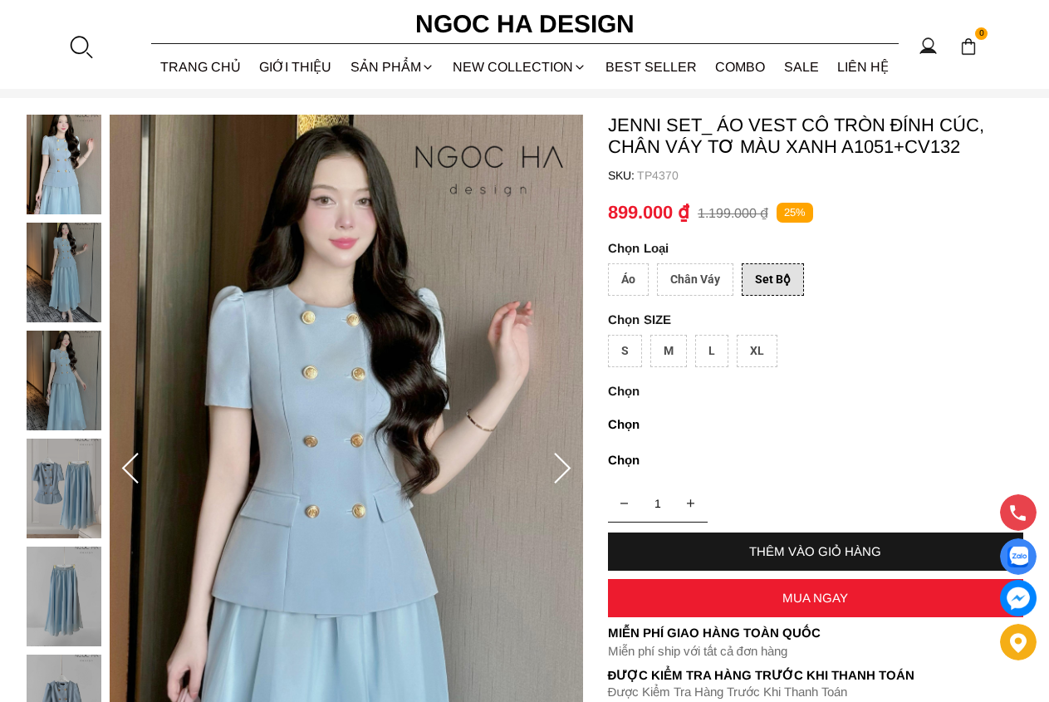
scroll to position [85, 0]
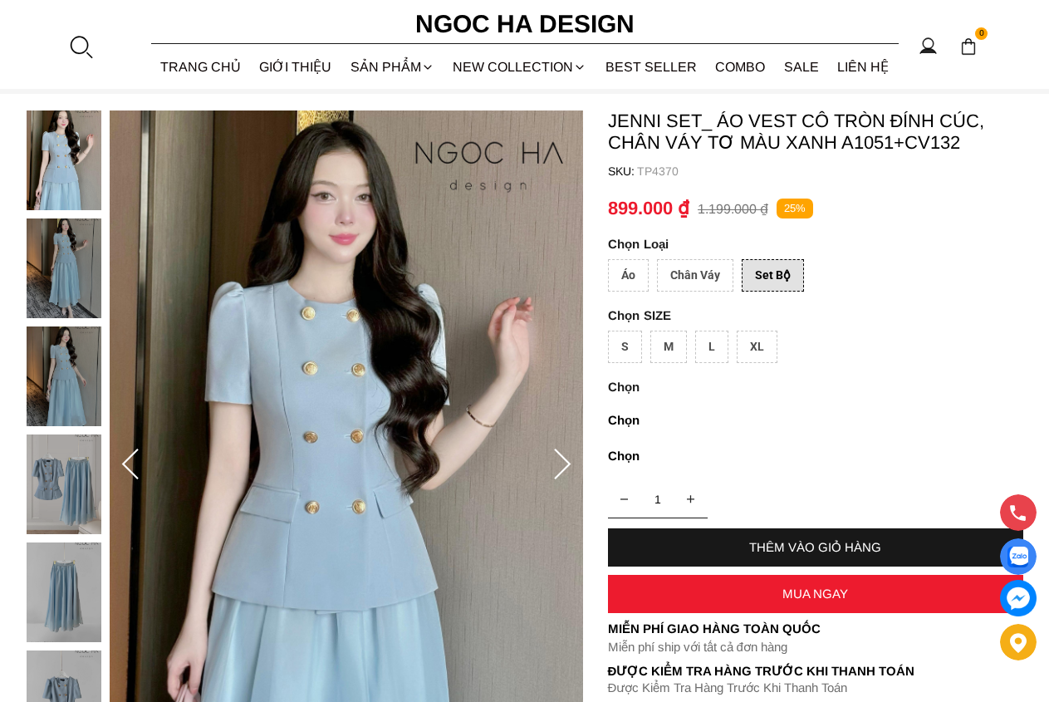
click at [700, 348] on div "L" at bounding box center [711, 346] width 33 height 32
click at [672, 356] on div "M" at bounding box center [668, 346] width 37 height 32
click at [714, 279] on div "Chân Váy" at bounding box center [695, 275] width 76 height 32
click at [637, 271] on div "Áo" at bounding box center [628, 275] width 41 height 32
click at [673, 351] on div "M" at bounding box center [668, 346] width 37 height 32
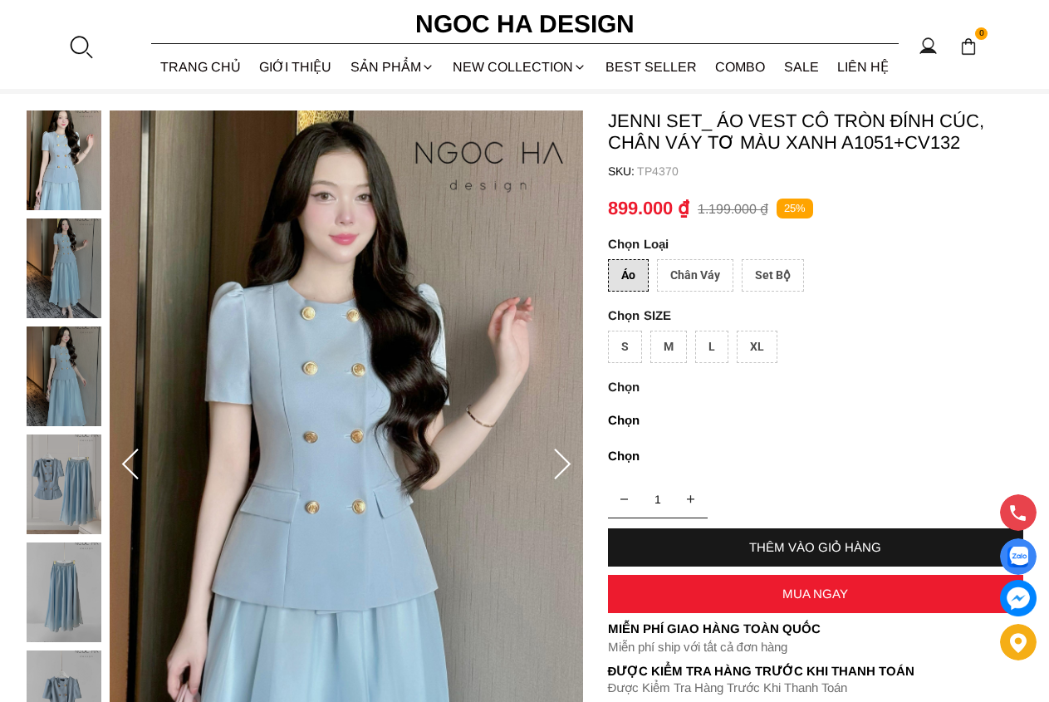
click at [668, 347] on div "M" at bounding box center [668, 346] width 37 height 32
click at [724, 280] on div "Chân Váy" at bounding box center [695, 275] width 76 height 32
click at [765, 274] on div "Set Bộ" at bounding box center [772, 275] width 62 height 32
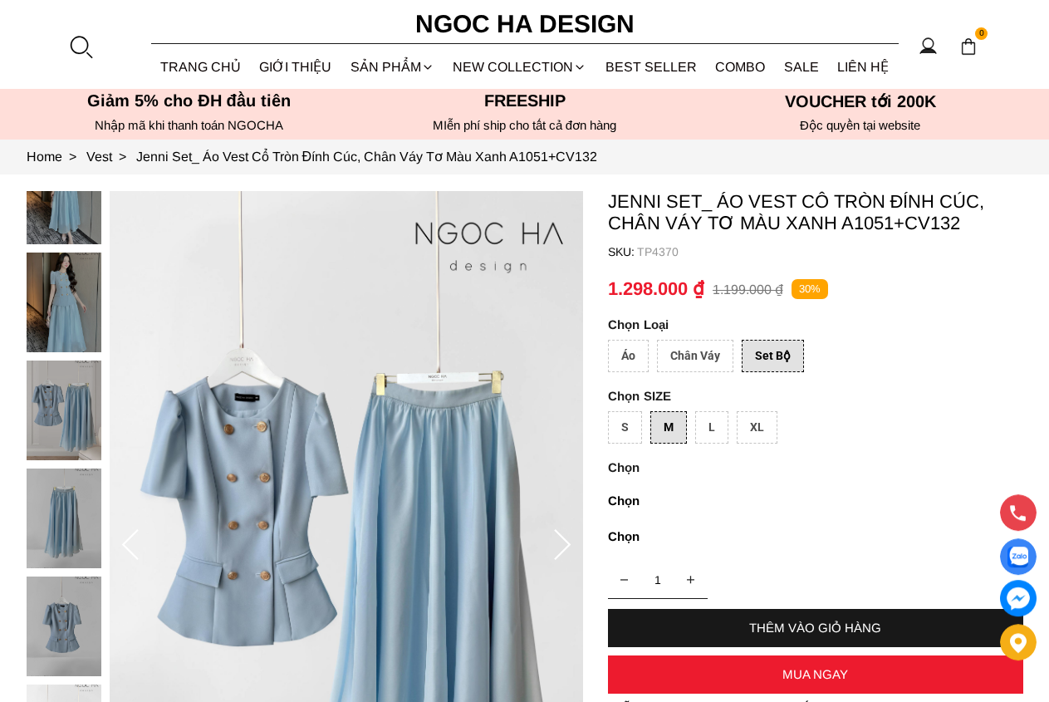
scroll to position [120, 0]
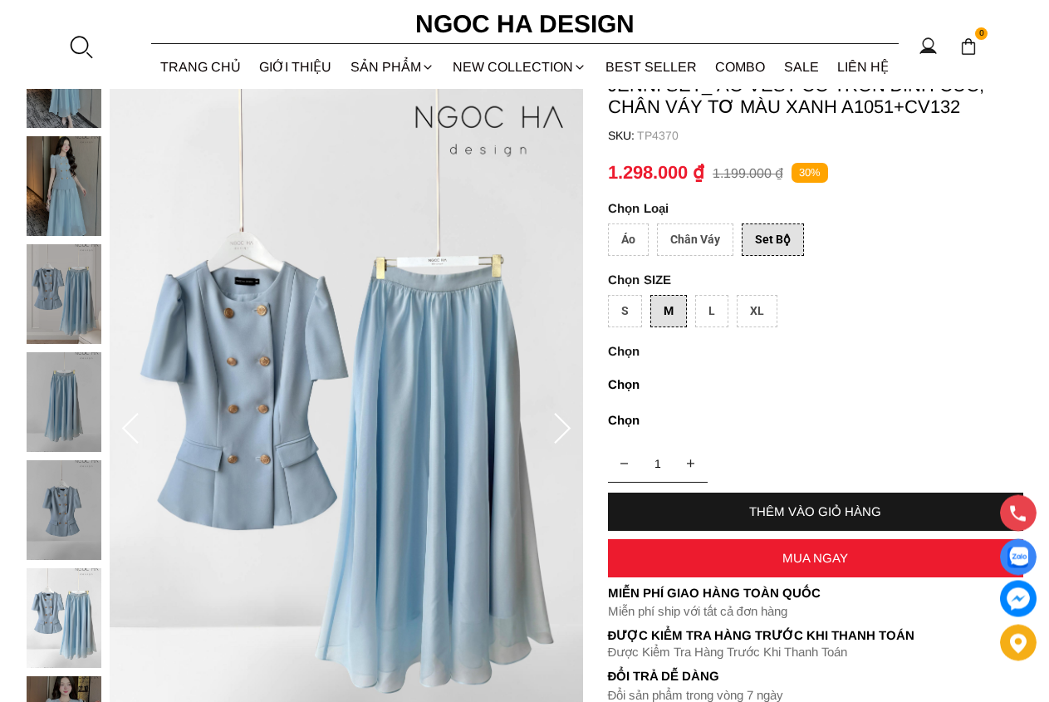
click at [697, 242] on div "Chân Váy" at bounding box center [695, 239] width 76 height 32
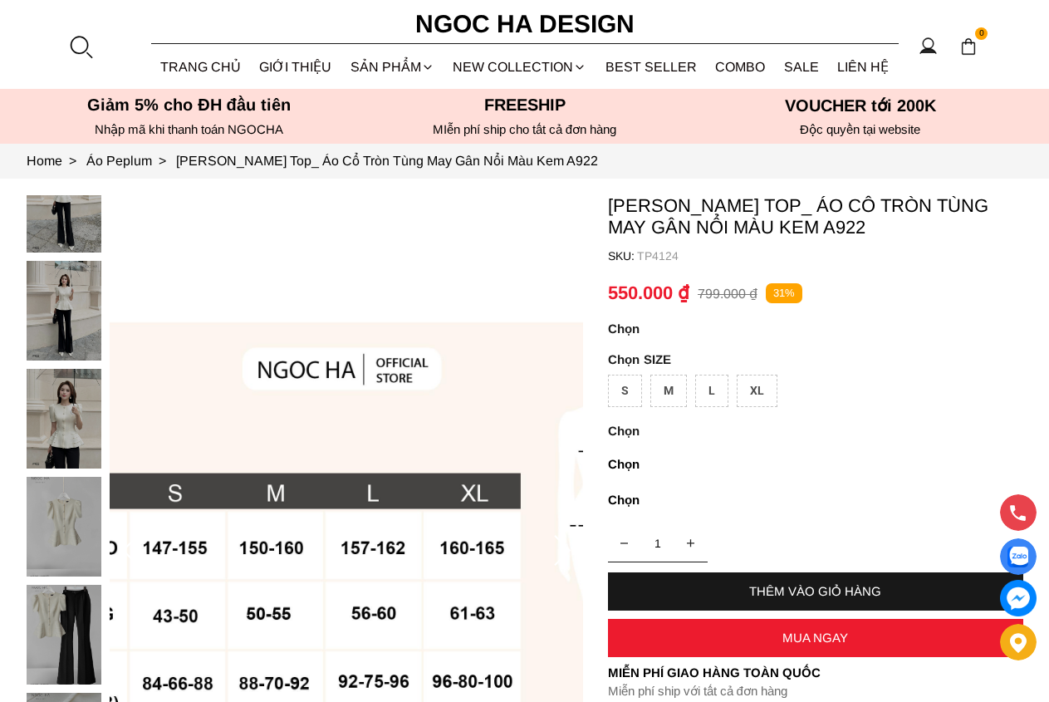
click at [37, 415] on img at bounding box center [64, 419] width 75 height 100
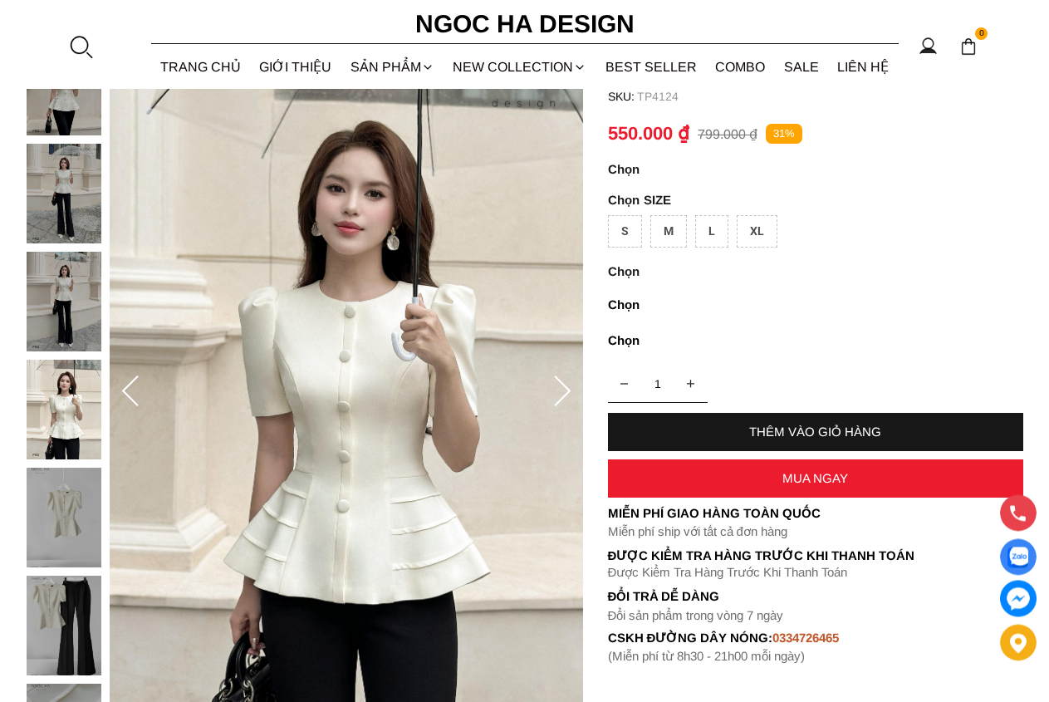
scroll to position [169, 0]
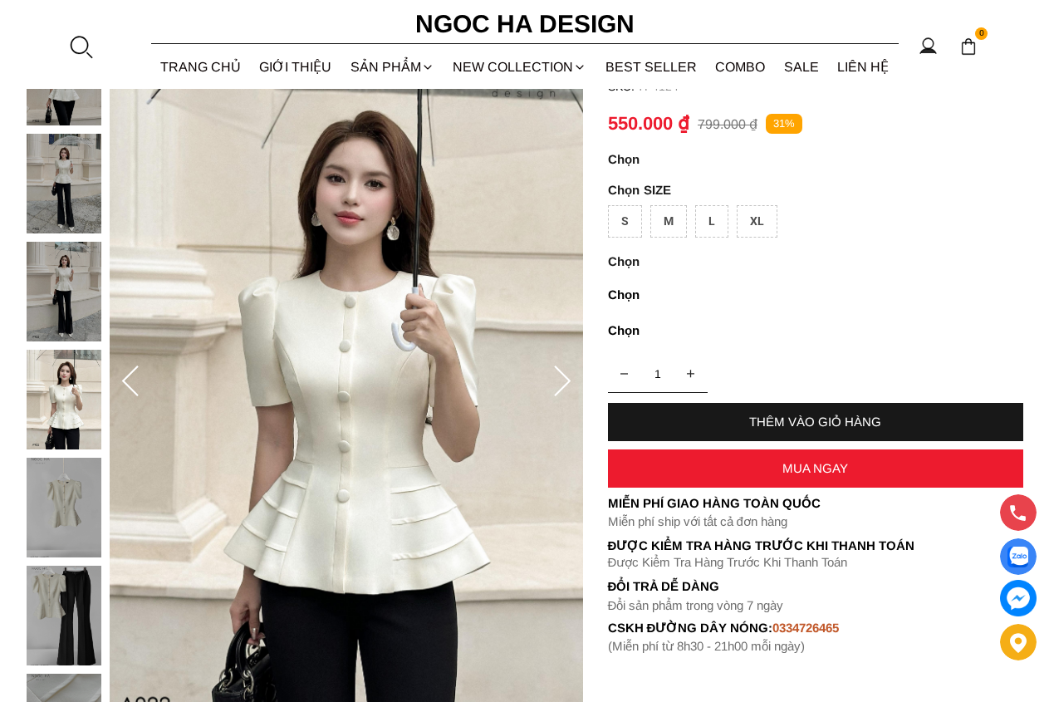
click at [54, 584] on img at bounding box center [64, 615] width 75 height 100
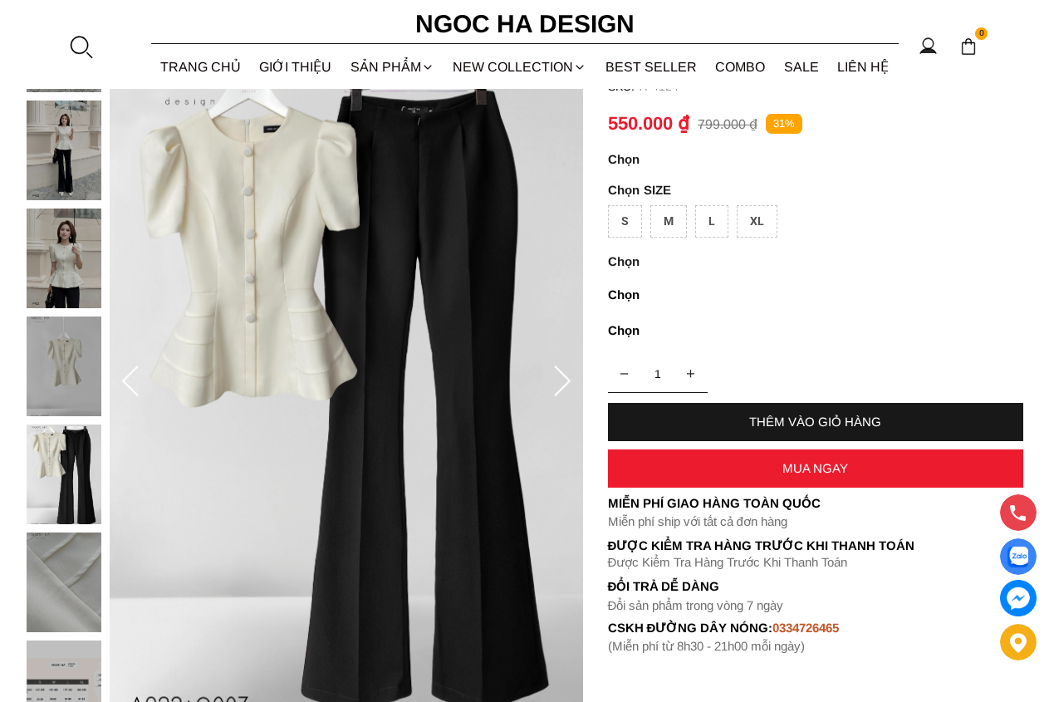
click at [68, 385] on img at bounding box center [64, 366] width 75 height 100
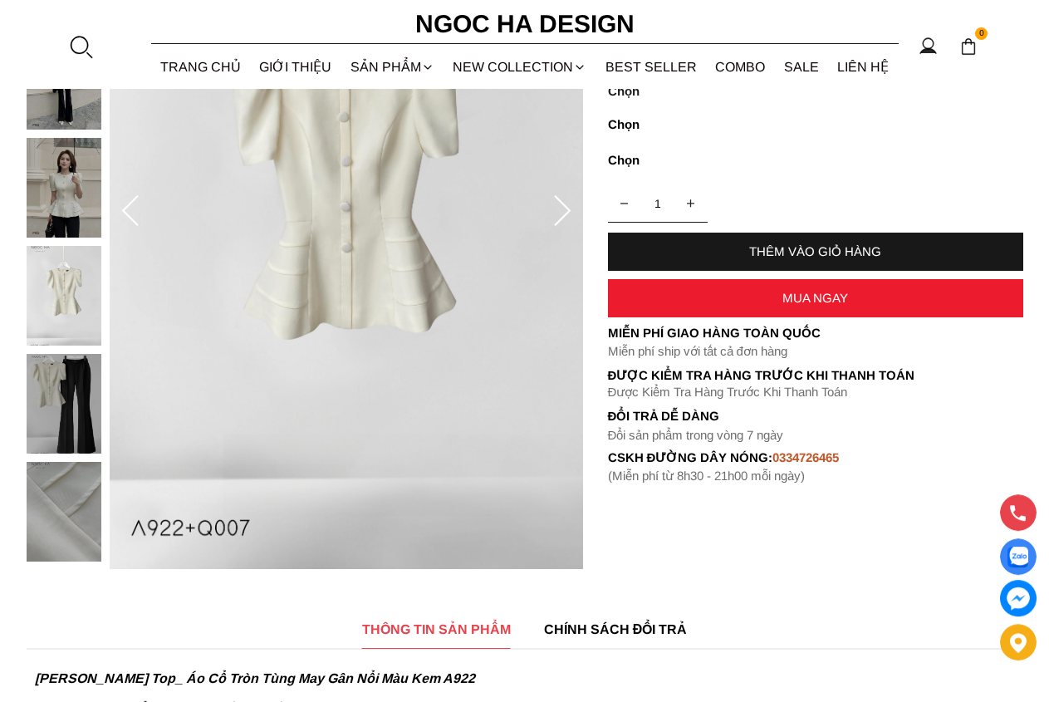
scroll to position [254, 0]
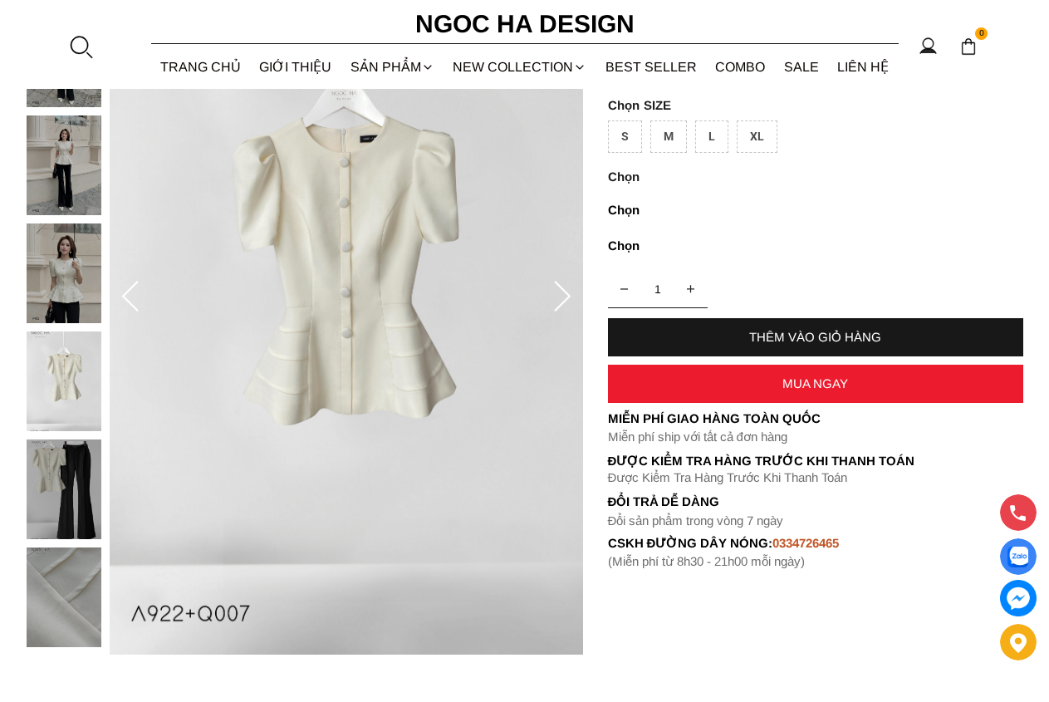
click at [565, 306] on icon at bounding box center [561, 297] width 33 height 33
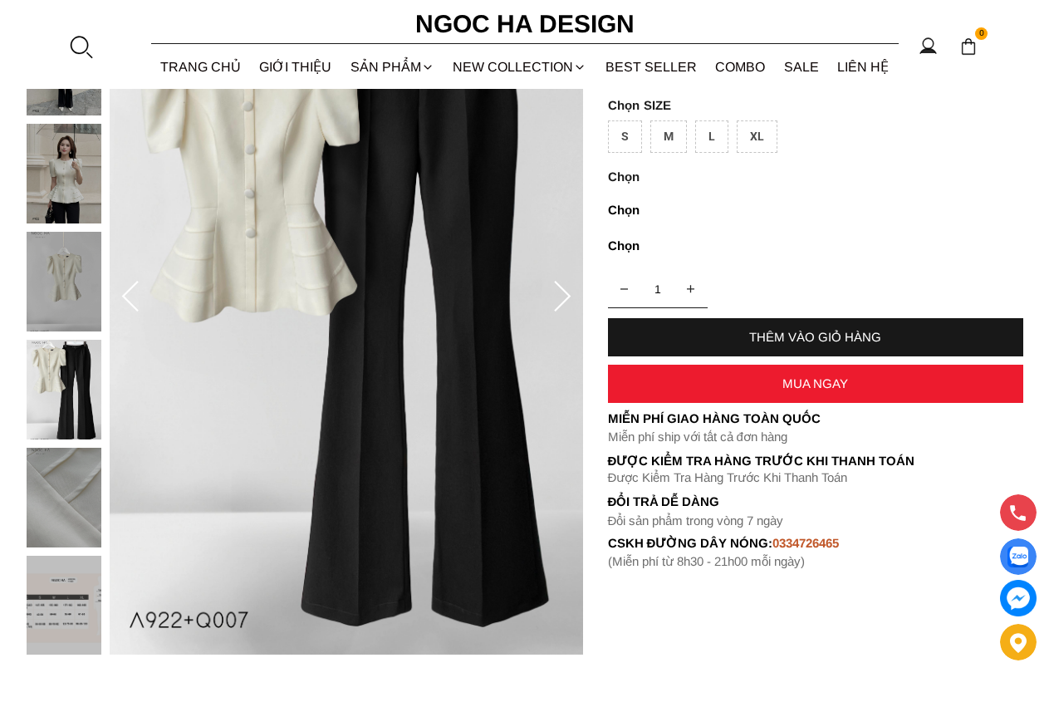
click at [565, 306] on icon at bounding box center [561, 297] width 33 height 33
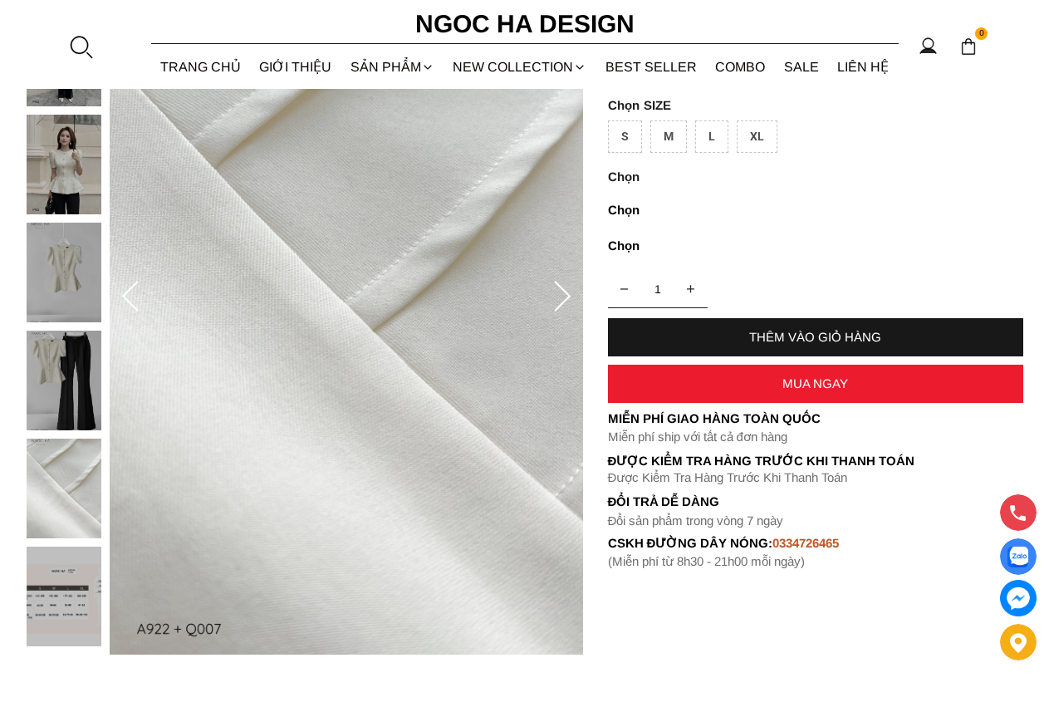
click at [565, 308] on icon at bounding box center [561, 297] width 33 height 33
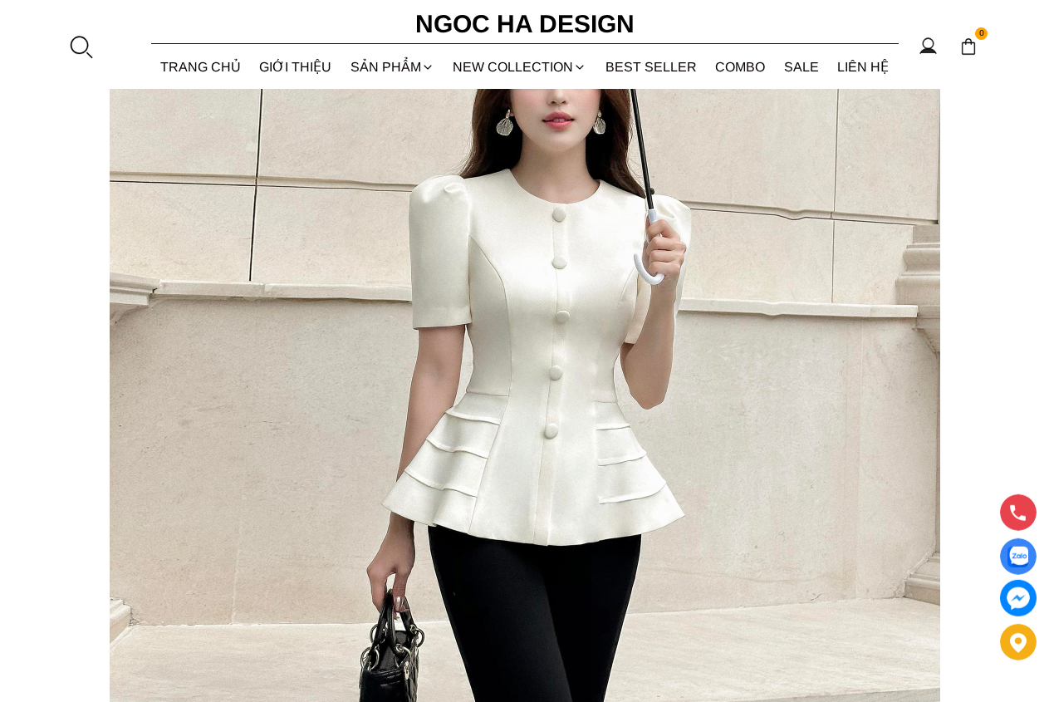
scroll to position [0, 0]
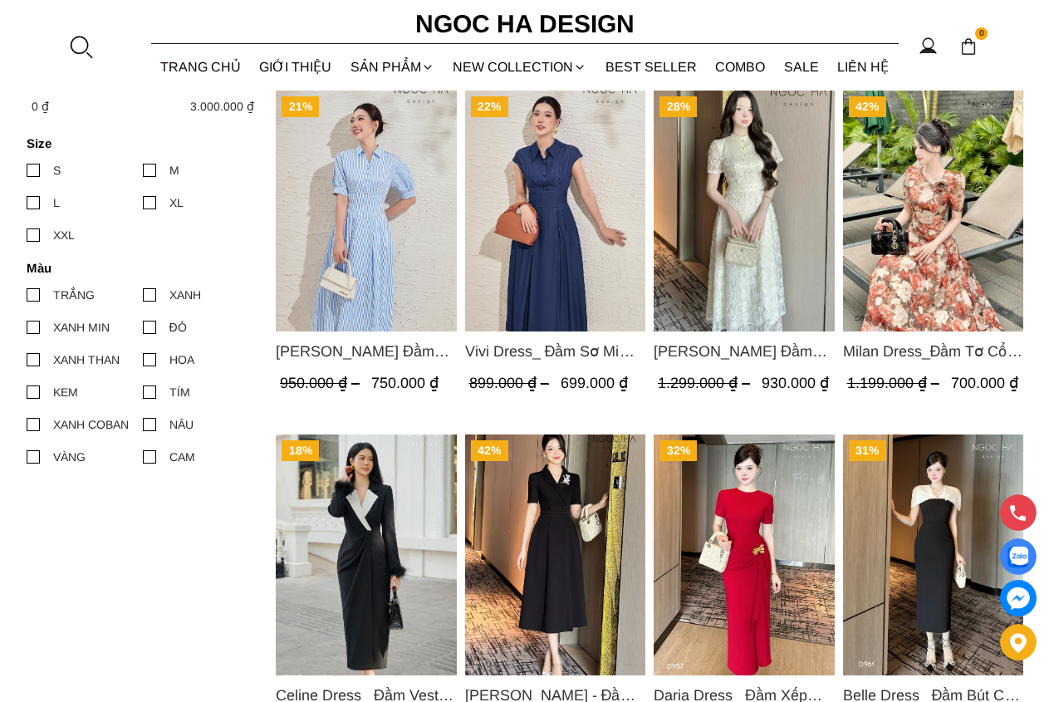
scroll to position [720, 0]
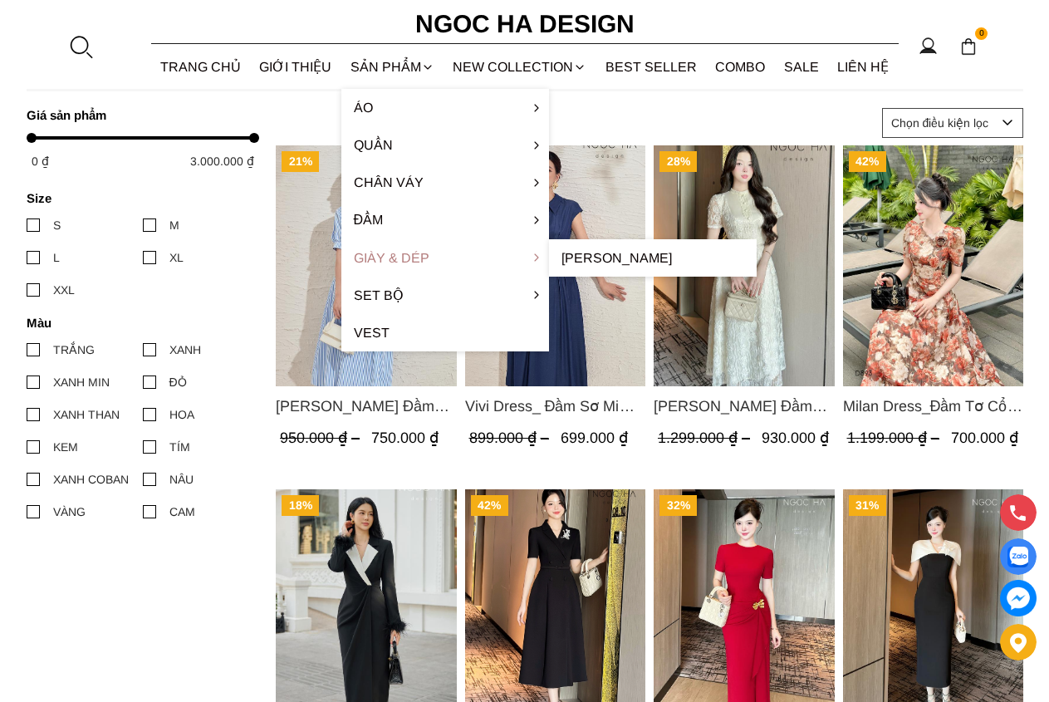
click at [401, 265] on link "Giày & Dép" at bounding box center [445, 257] width 208 height 37
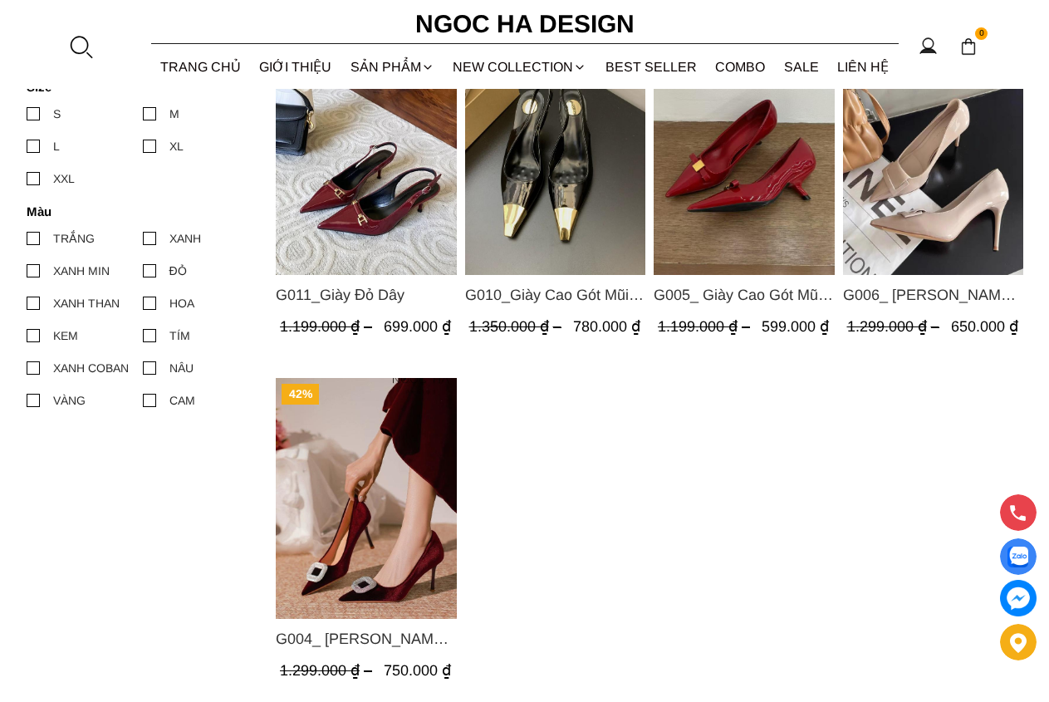
scroll to position [296, 0]
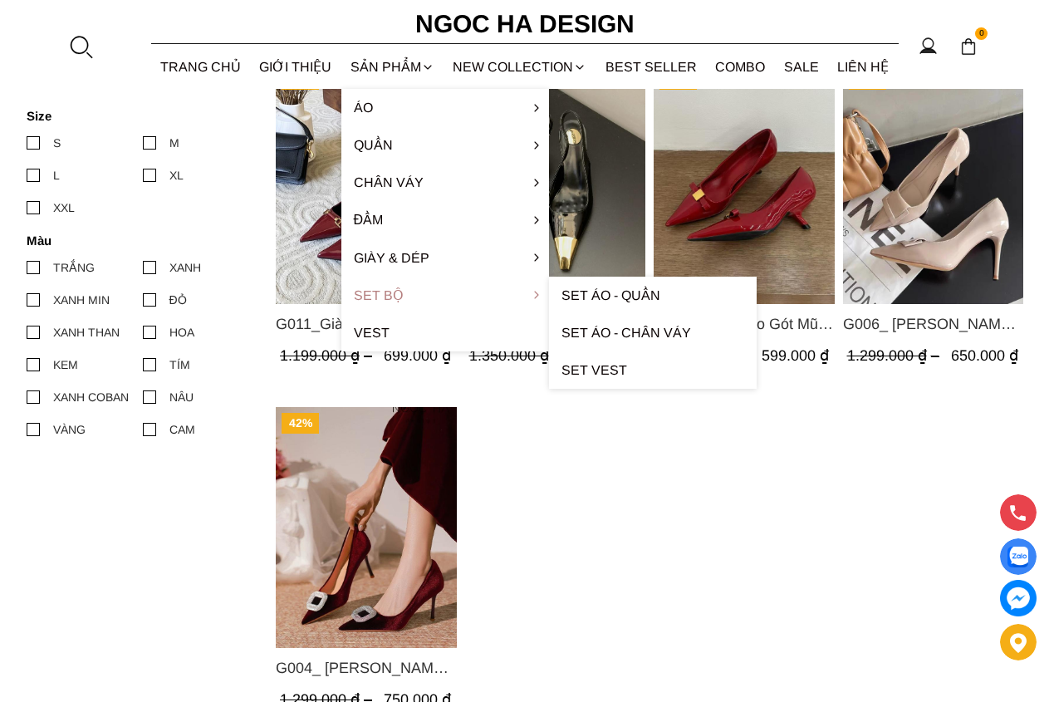
click at [393, 289] on link "Set Bộ" at bounding box center [445, 294] width 208 height 37
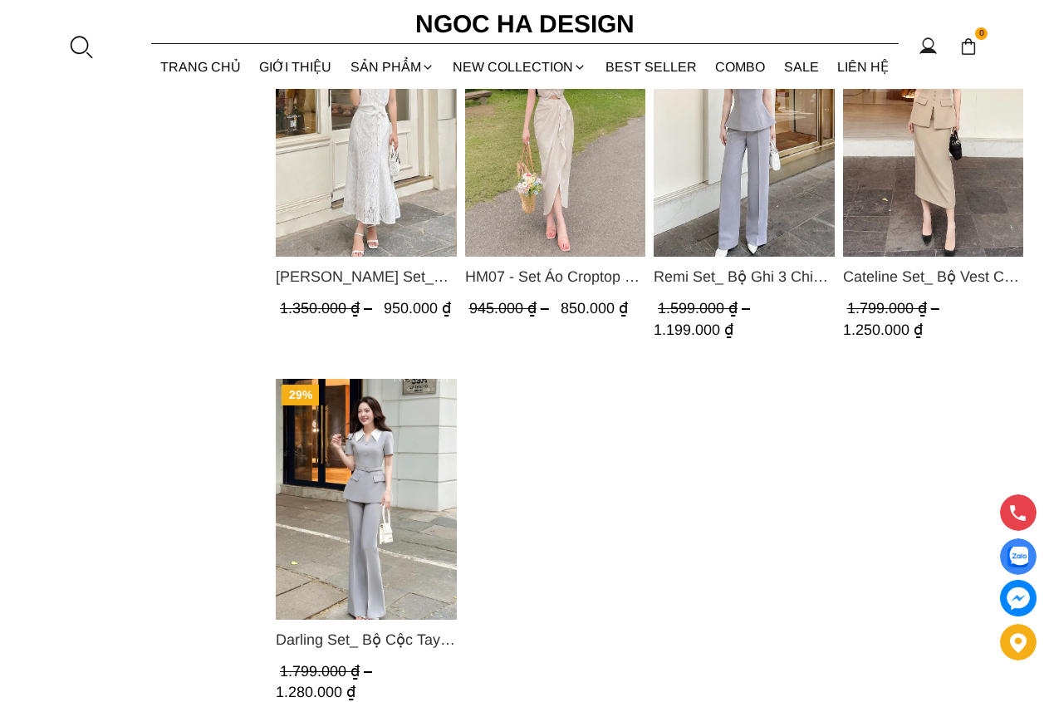
scroll to position [1016, 0]
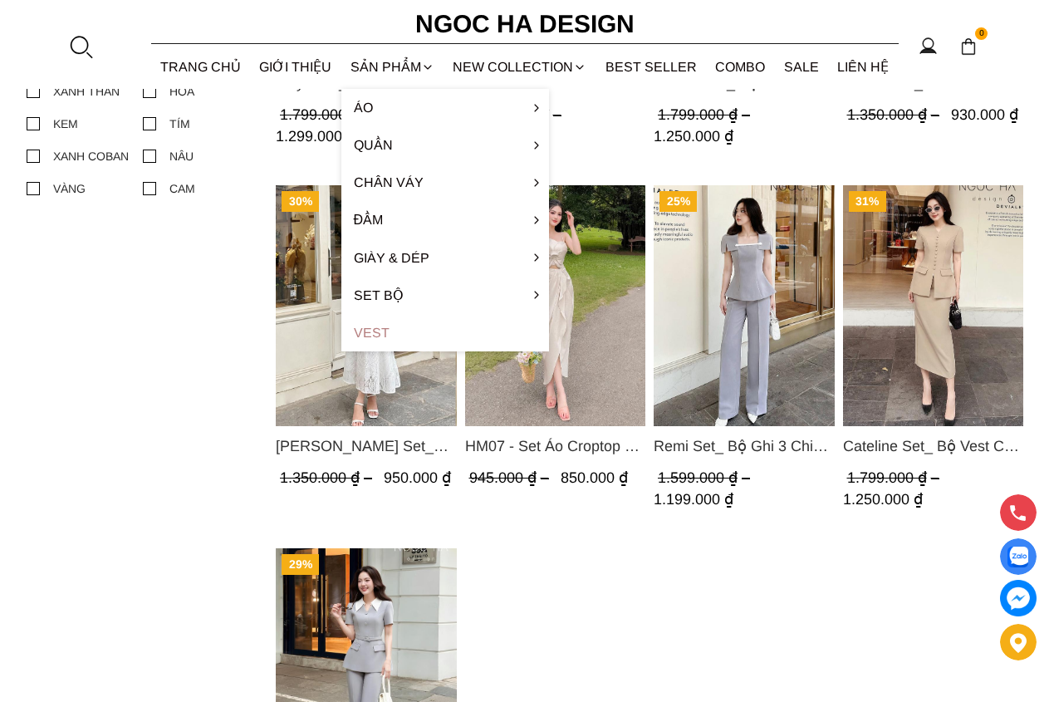
click at [384, 326] on link "Vest" at bounding box center [445, 332] width 208 height 37
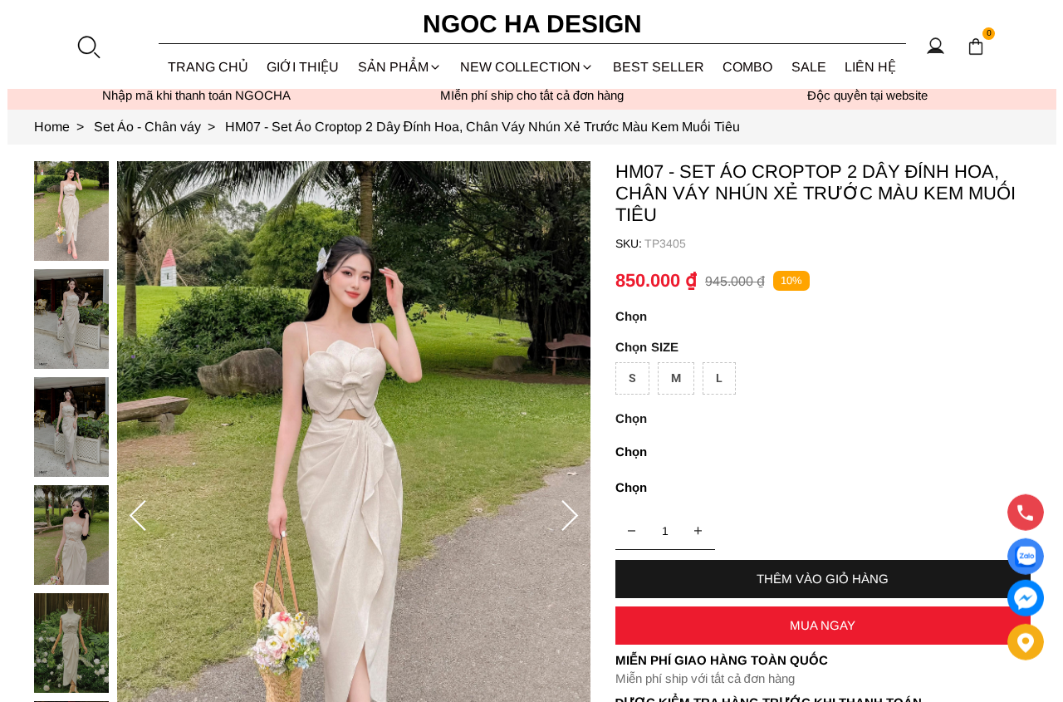
scroll to position [85, 0]
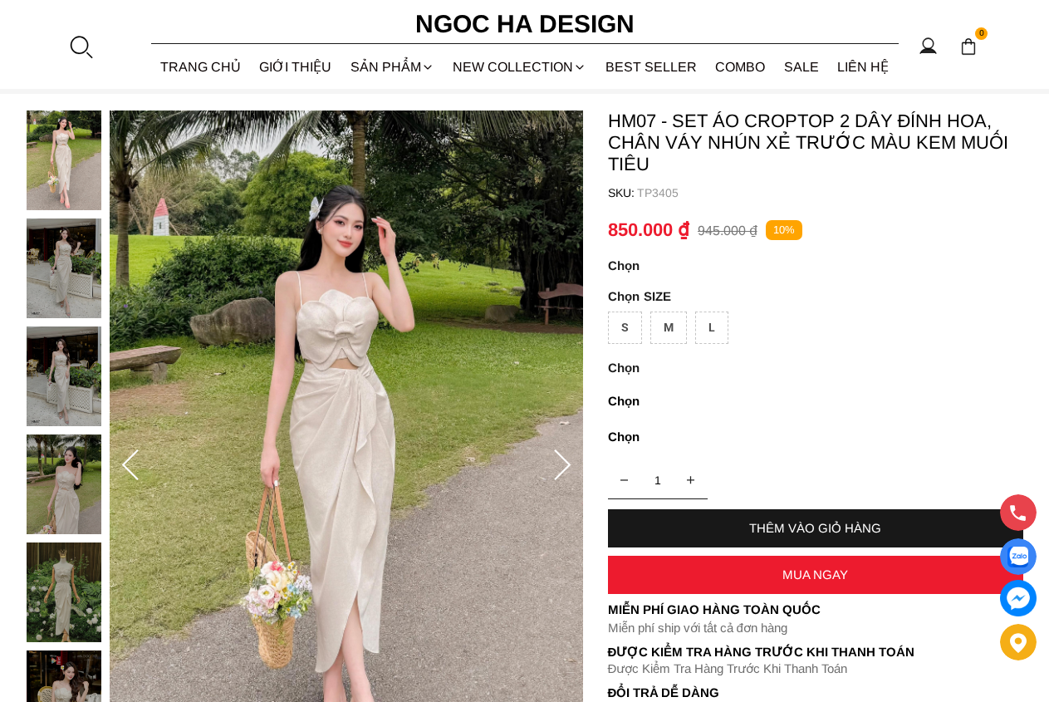
click at [345, 408] on img at bounding box center [346, 465] width 473 height 710
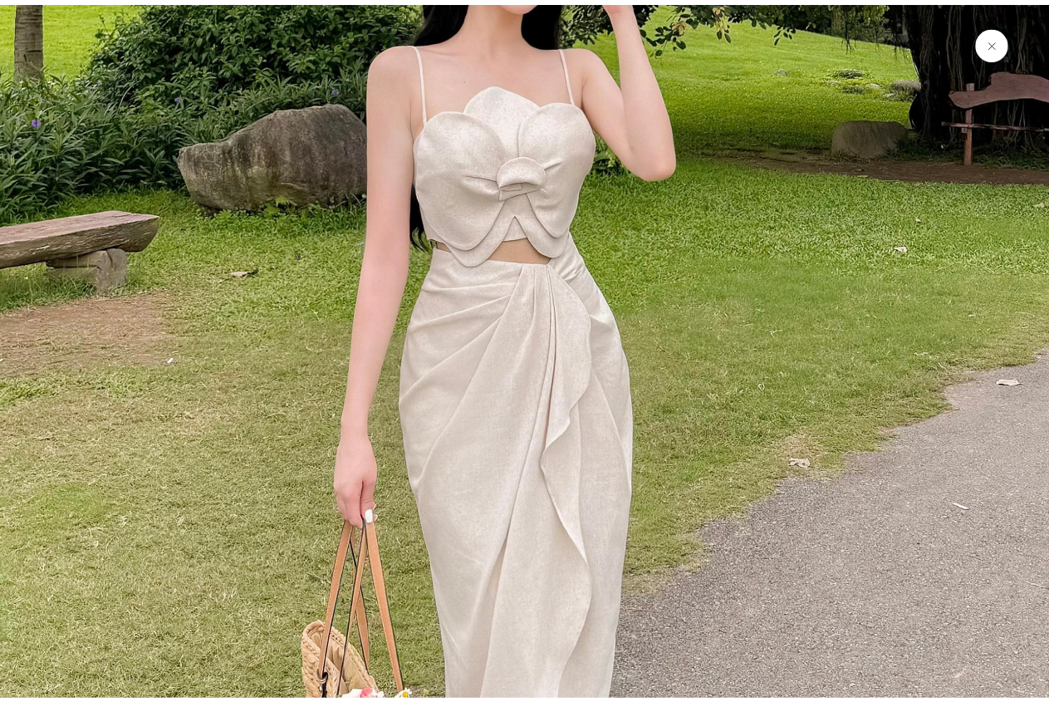
scroll to position [239, 0]
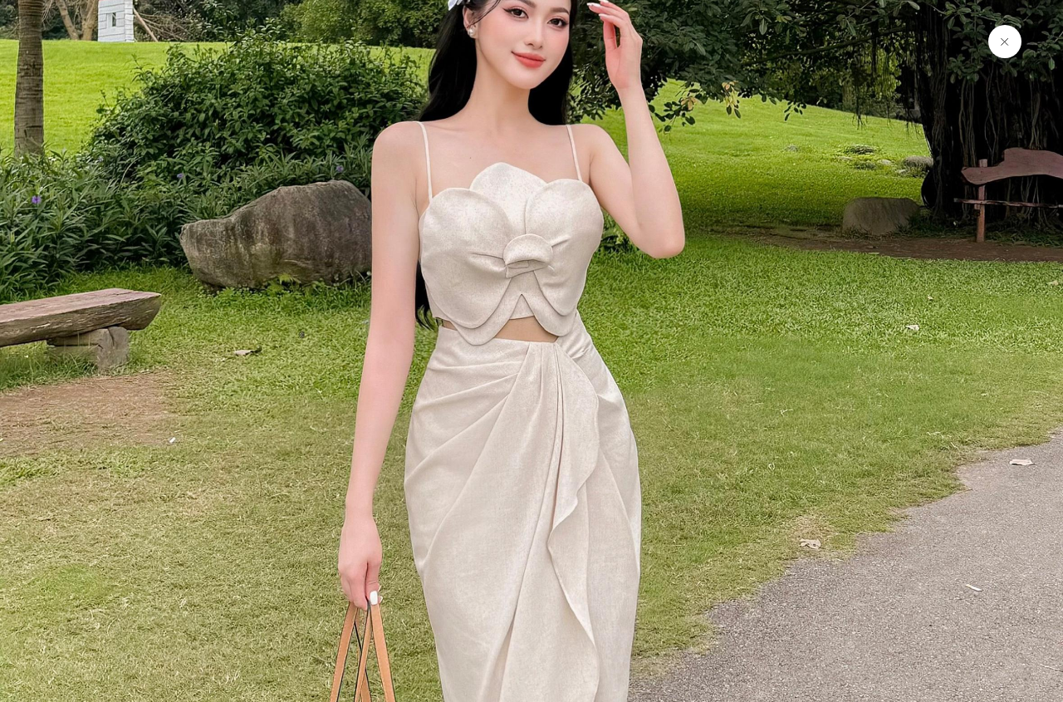
click at [1010, 40] on button at bounding box center [1004, 41] width 33 height 33
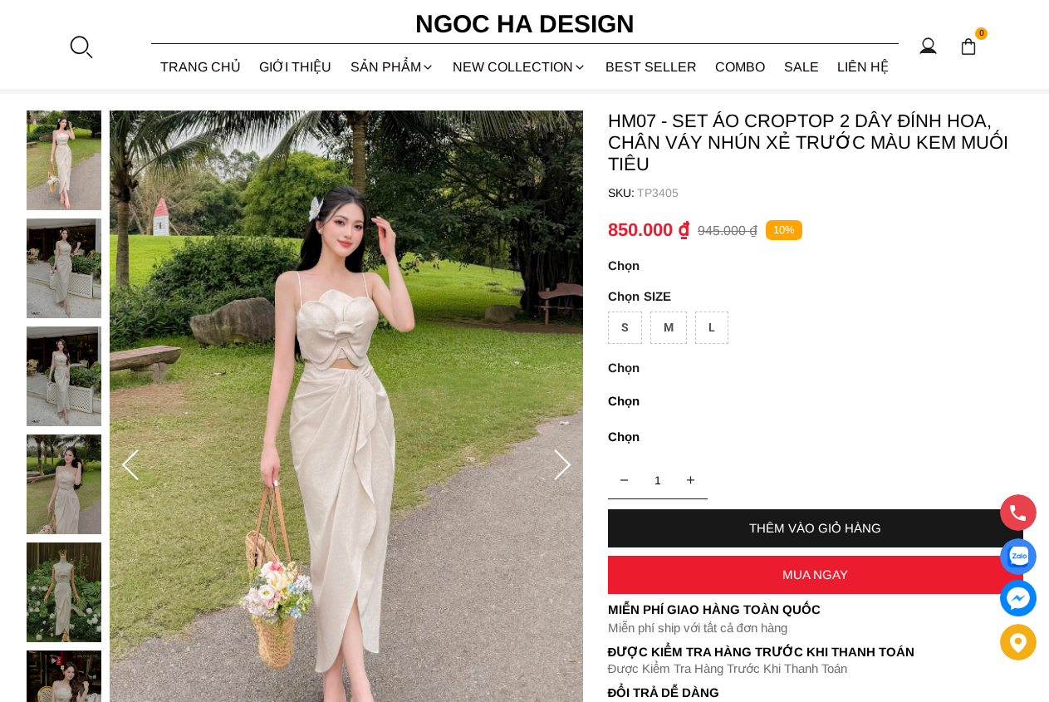
click at [62, 595] on img at bounding box center [64, 592] width 75 height 100
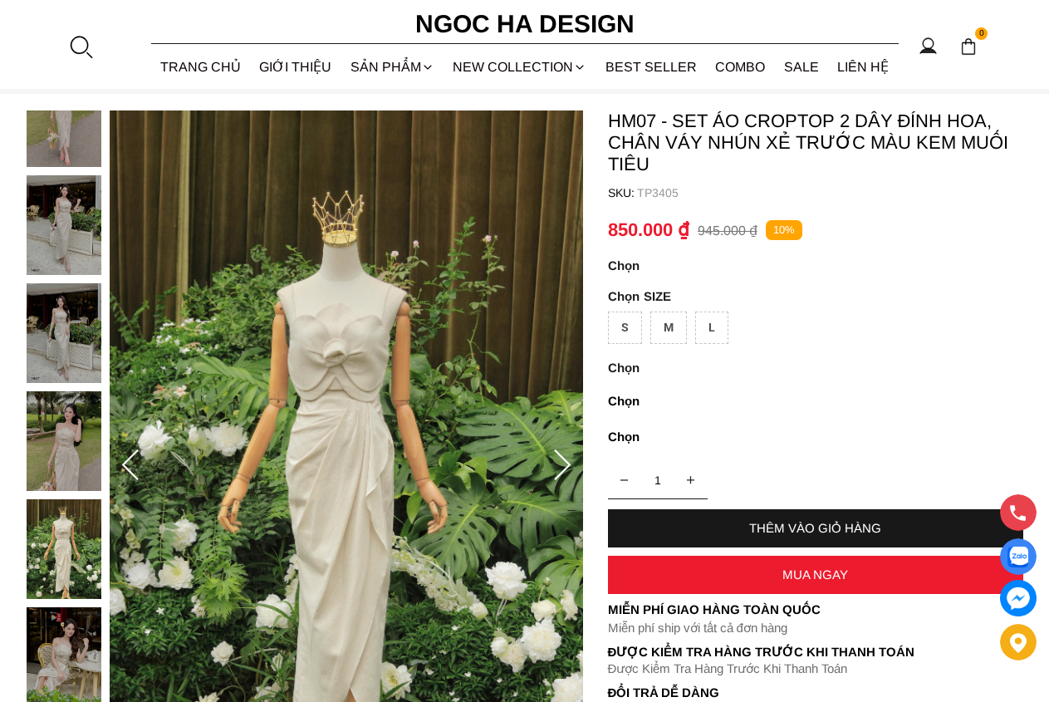
scroll to position [423, 0]
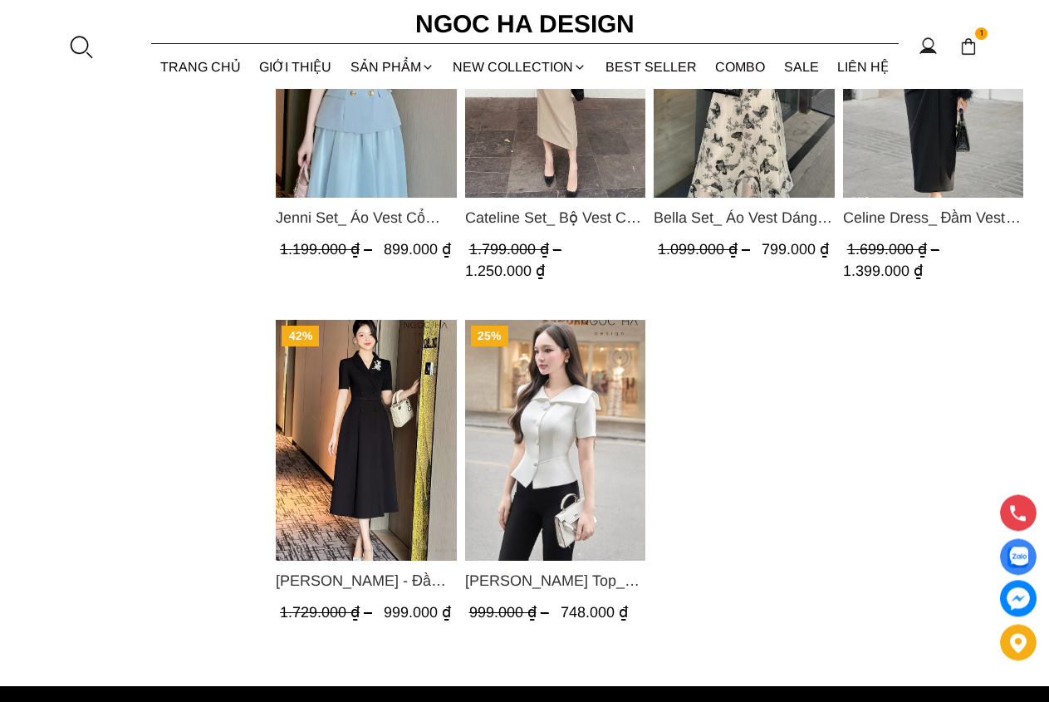
scroll to position [783, 0]
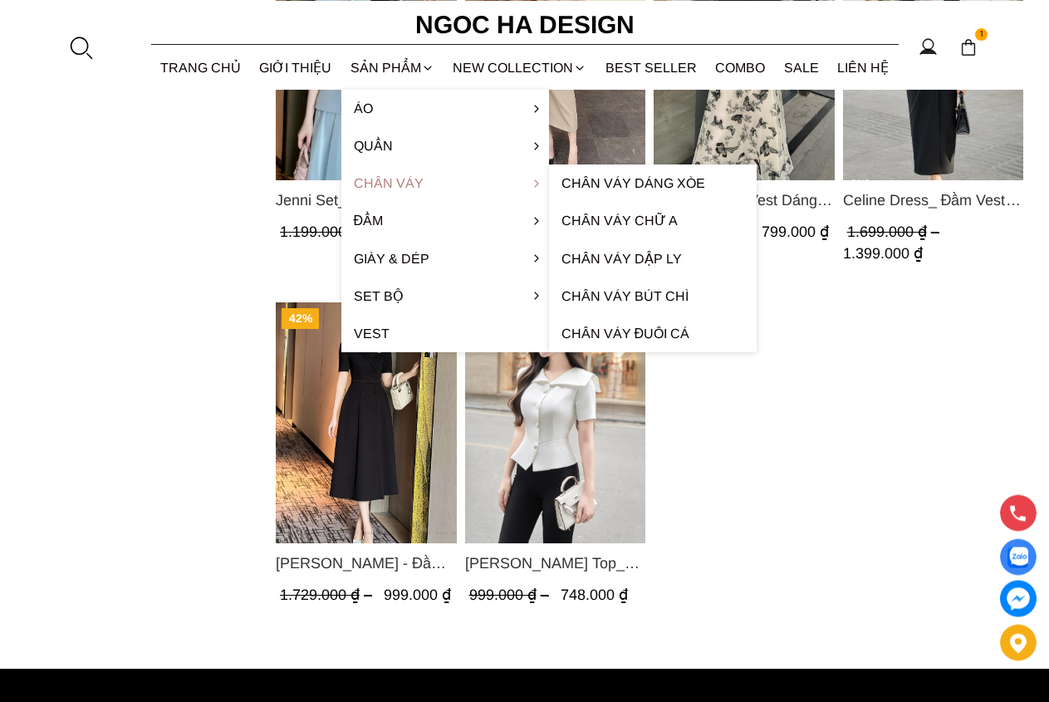
click at [374, 171] on link "Chân váy" at bounding box center [445, 182] width 208 height 37
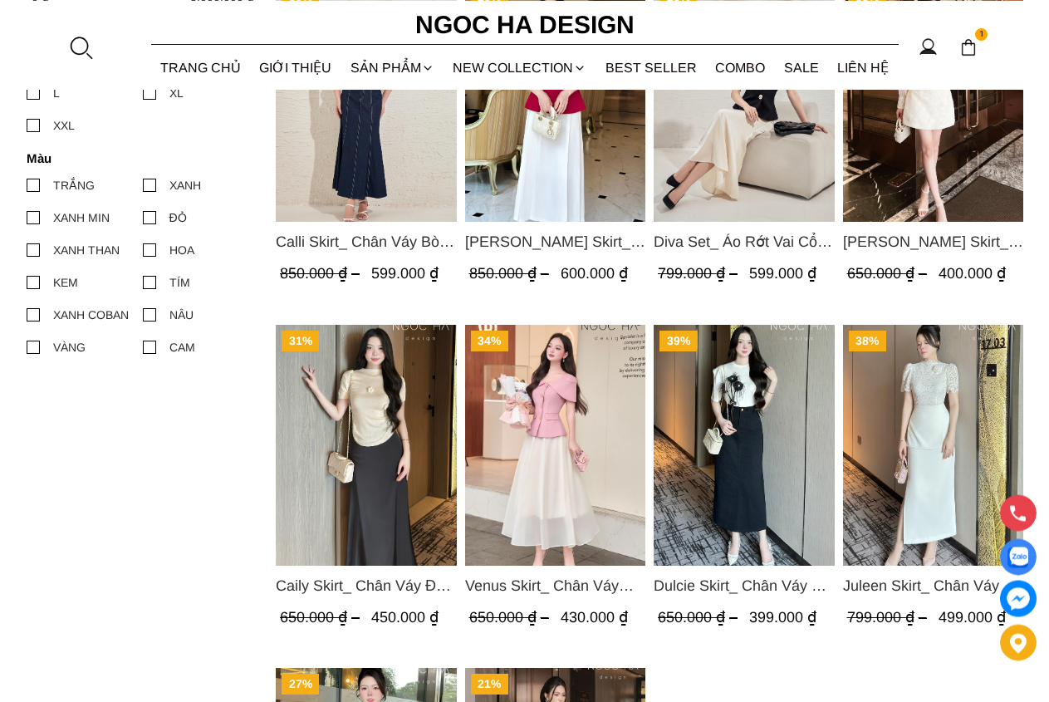
scroll to position [694, 0]
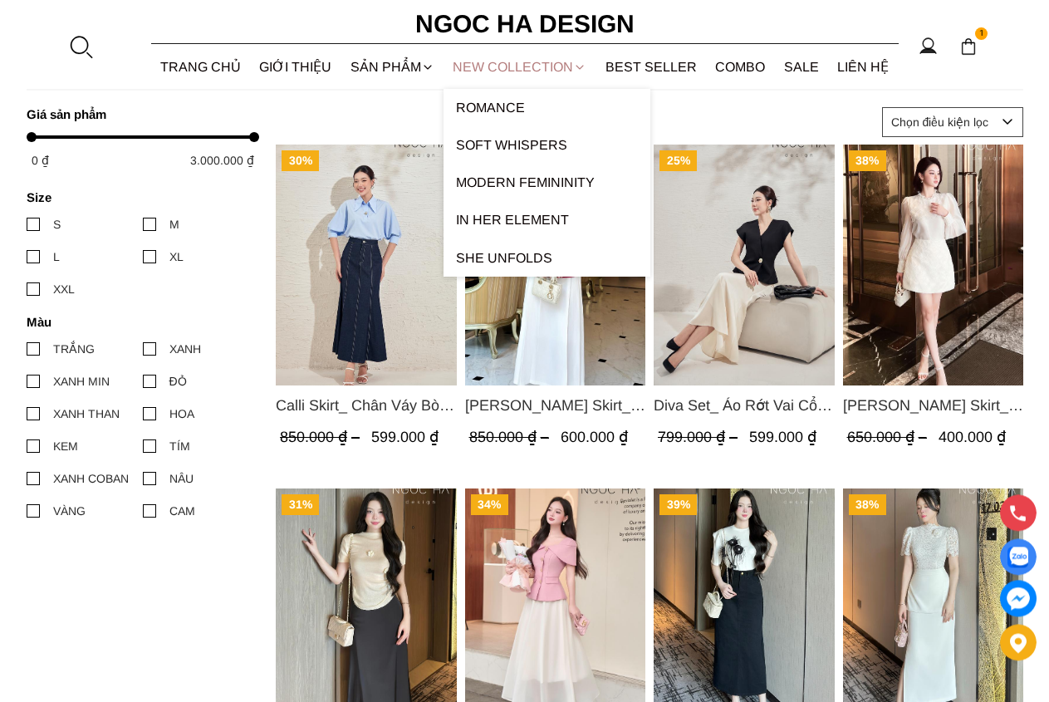
click at [509, 64] on link "NEW COLLECTION" at bounding box center [519, 67] width 153 height 44
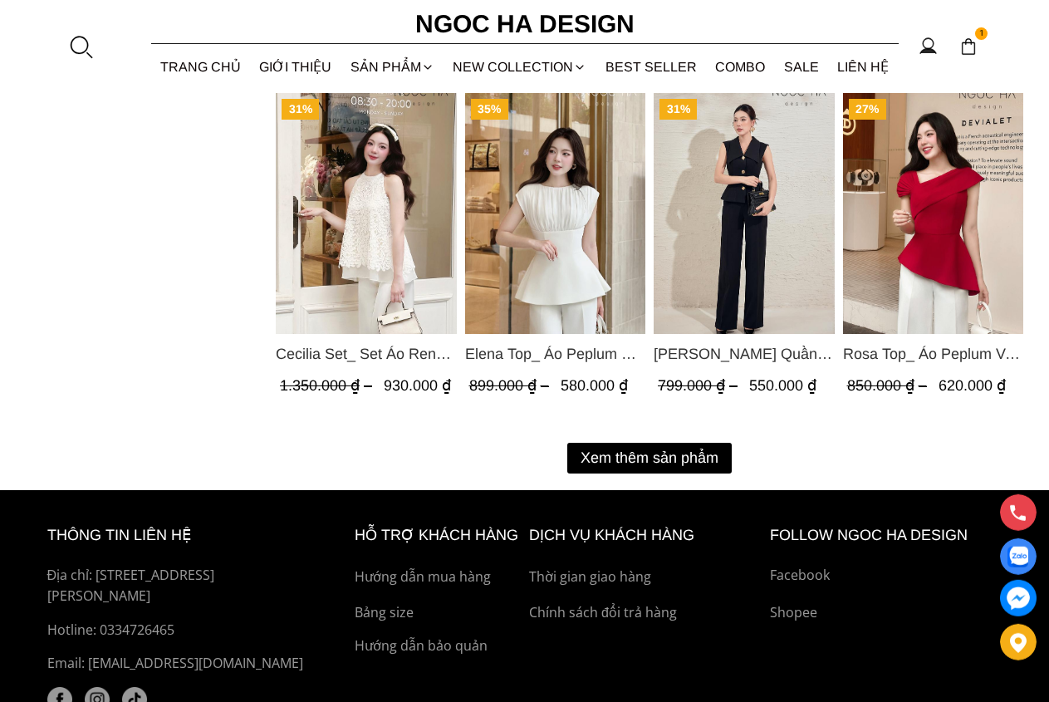
scroll to position [2268, 0]
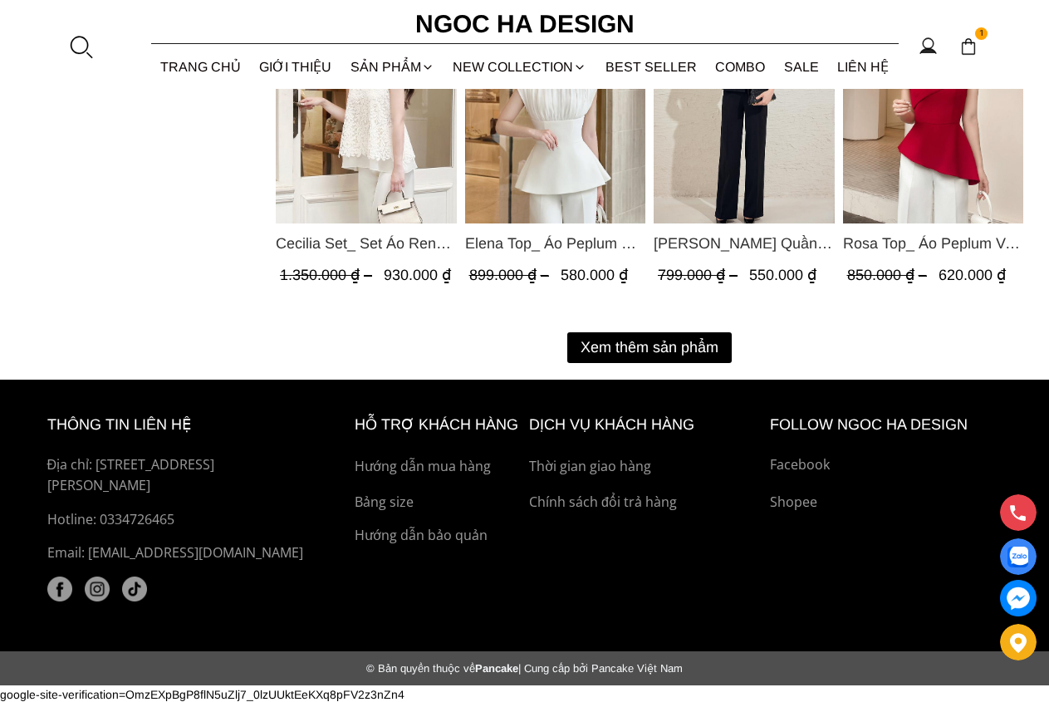
click at [664, 338] on button "Xem thêm sản phẩm" at bounding box center [649, 347] width 164 height 31
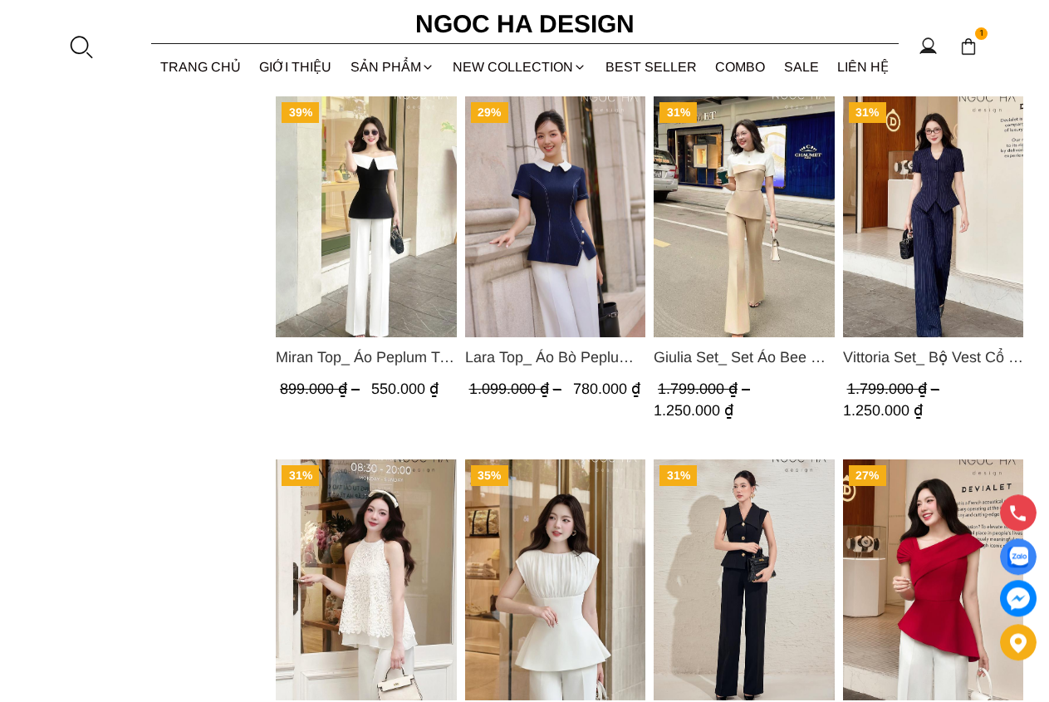
scroll to position [2924, 0]
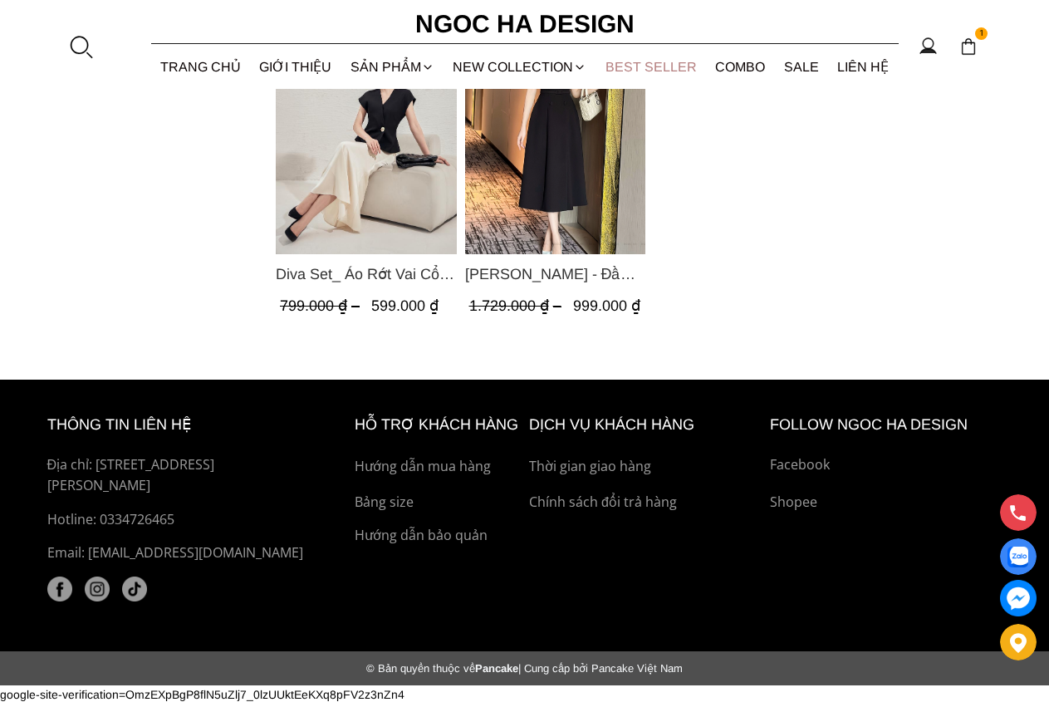
click at [642, 70] on link "BEST SELLER" at bounding box center [651, 67] width 110 height 44
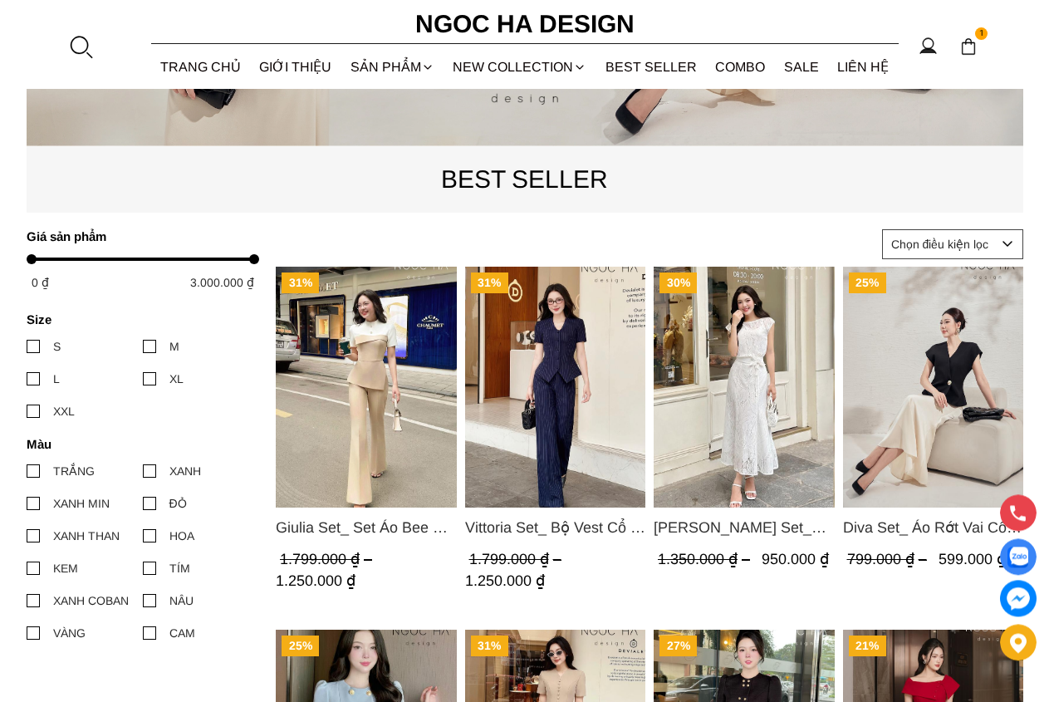
scroll to position [550, 0]
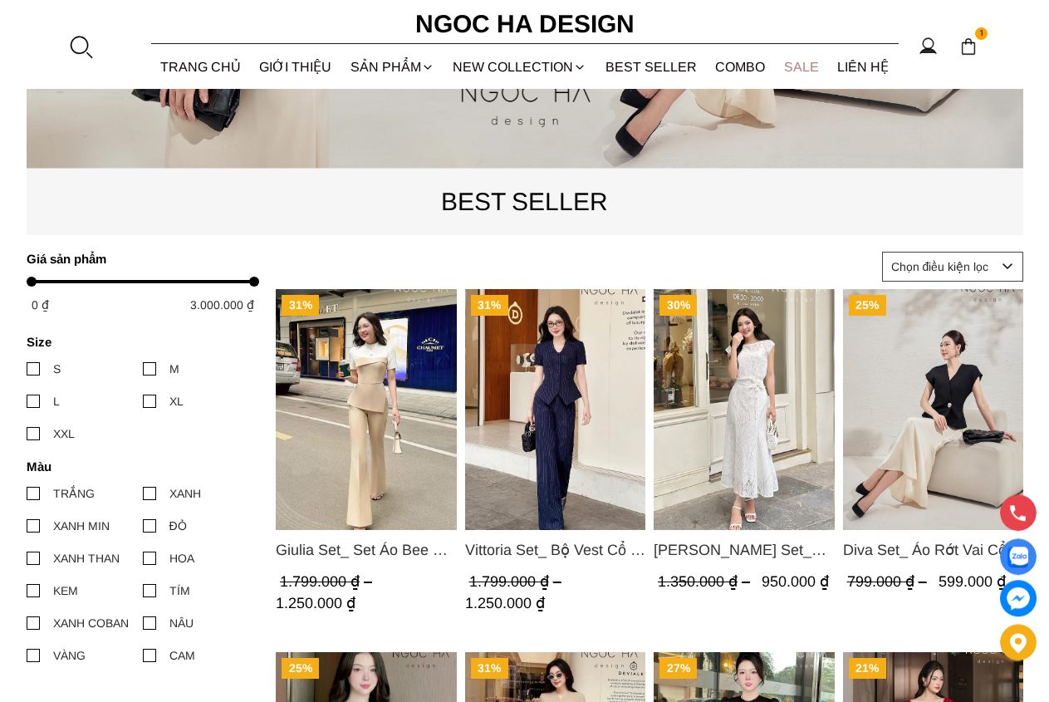
click at [803, 71] on link "SALE" at bounding box center [802, 67] width 54 height 44
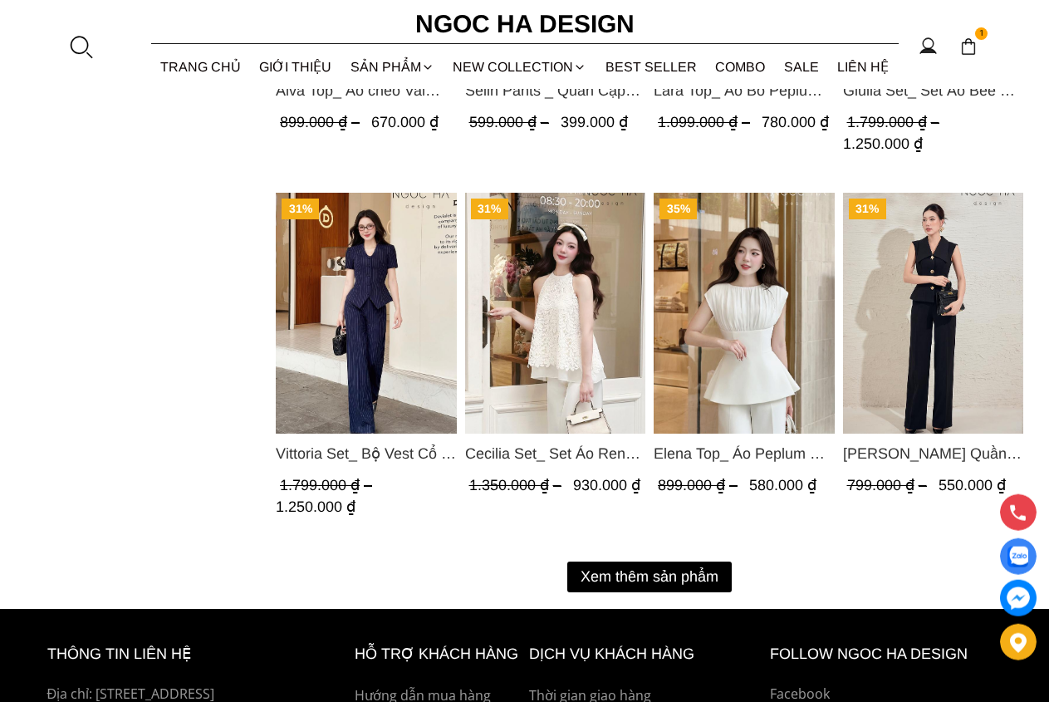
scroll to position [2070, 0]
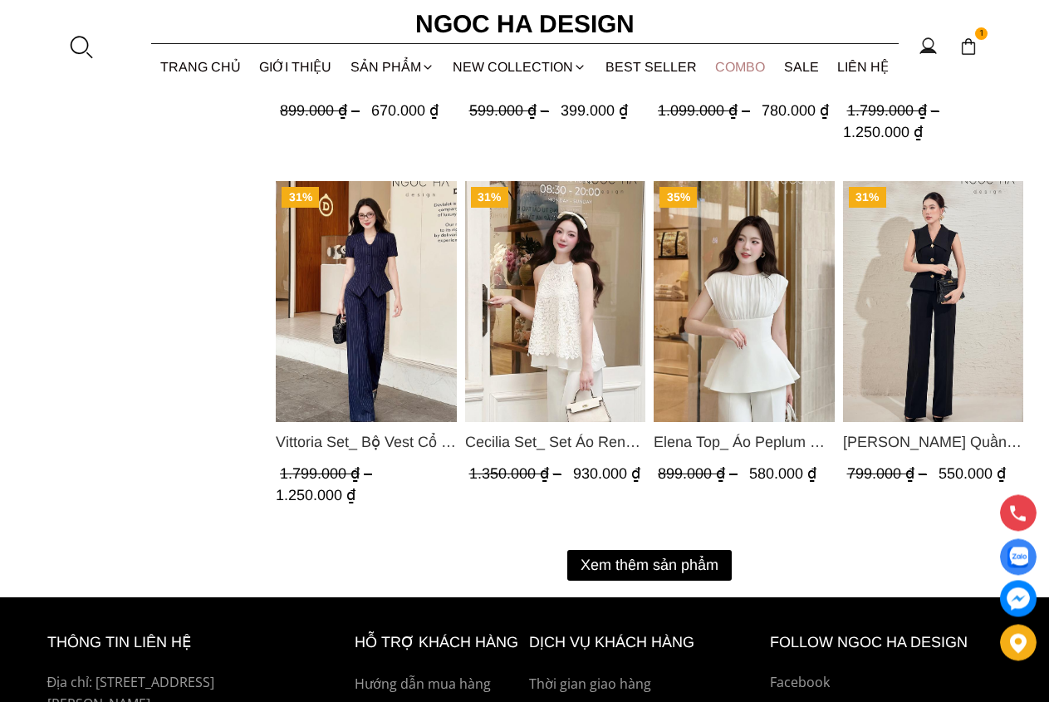
click at [720, 63] on link "Combo" at bounding box center [740, 67] width 69 height 44
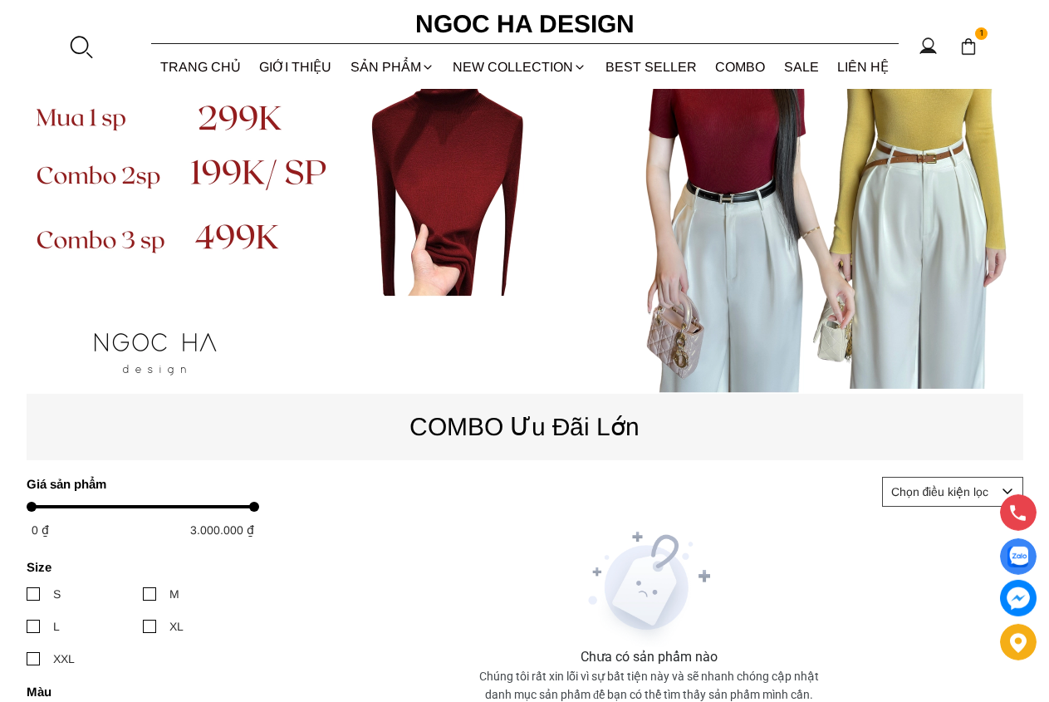
scroll to position [318, 0]
